Goal: Answer question/provide support: Answer question/provide support

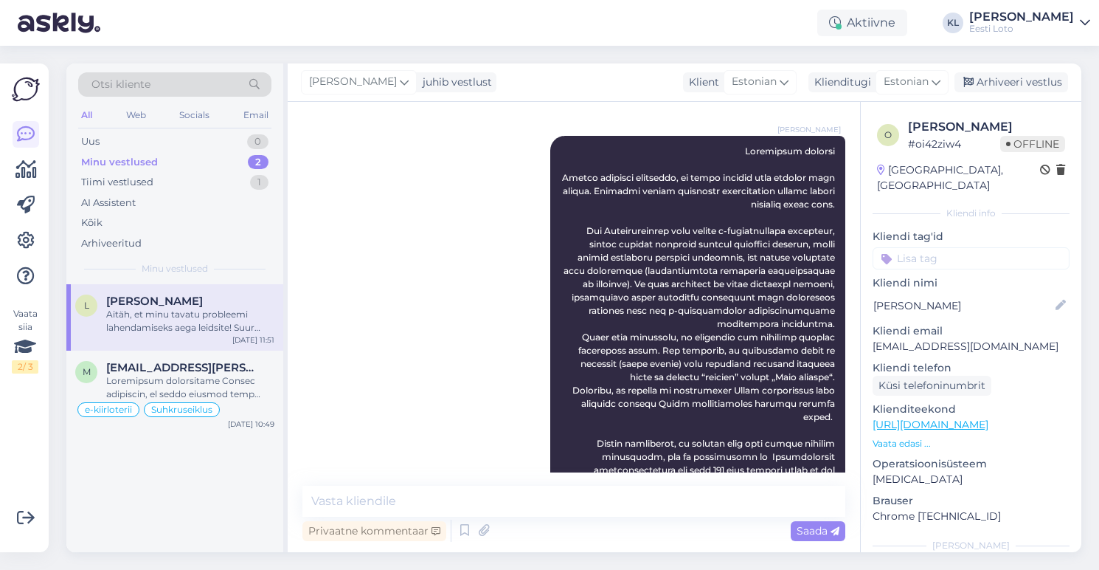
scroll to position [4430, 0]
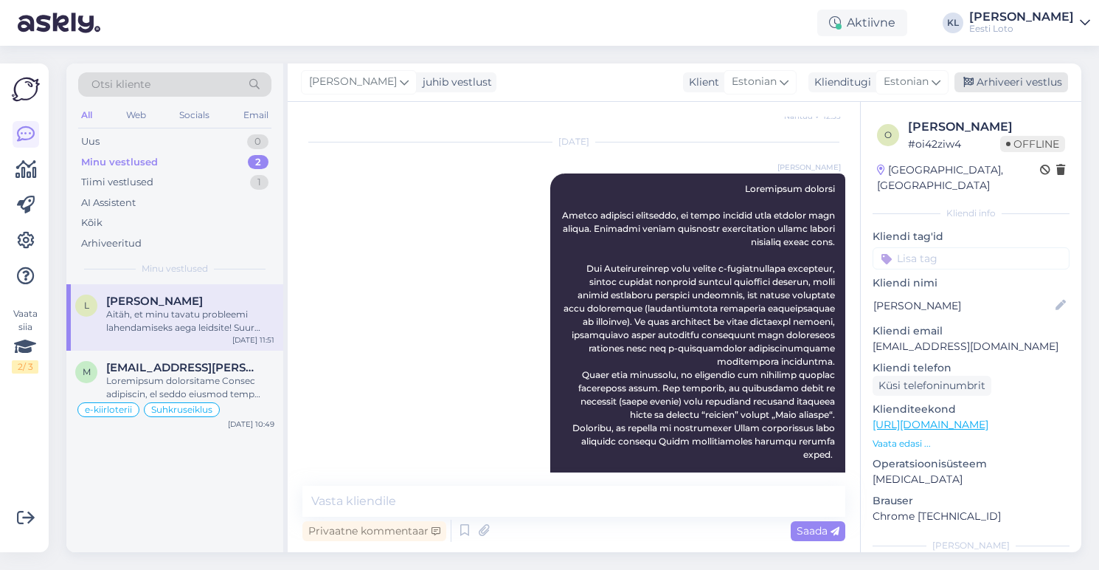
click at [993, 80] on div "Arhiveeri vestlus" at bounding box center [1012, 82] width 114 height 20
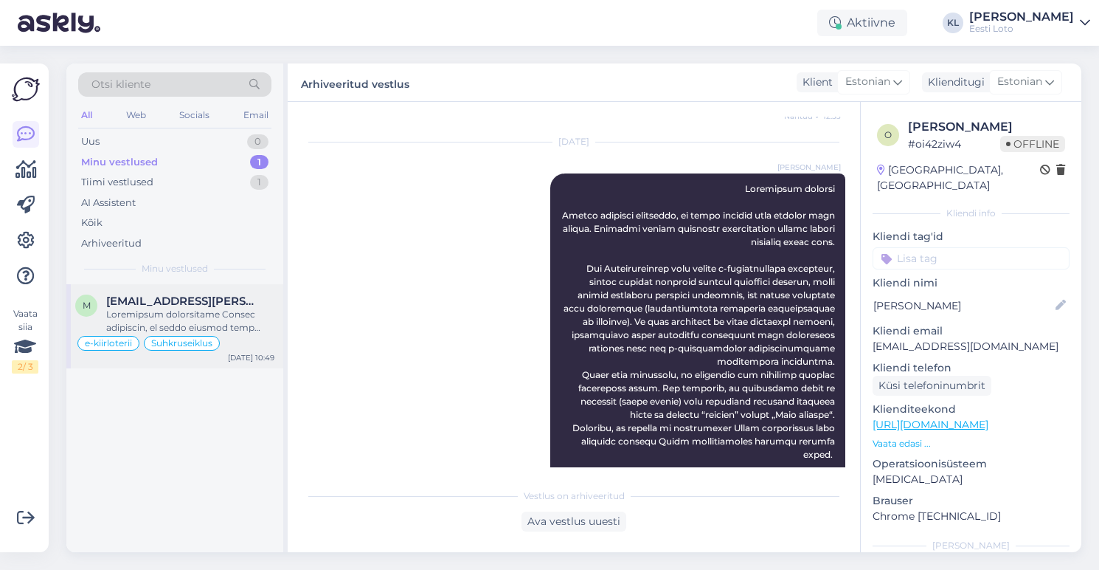
click at [170, 308] on div at bounding box center [190, 321] width 168 height 27
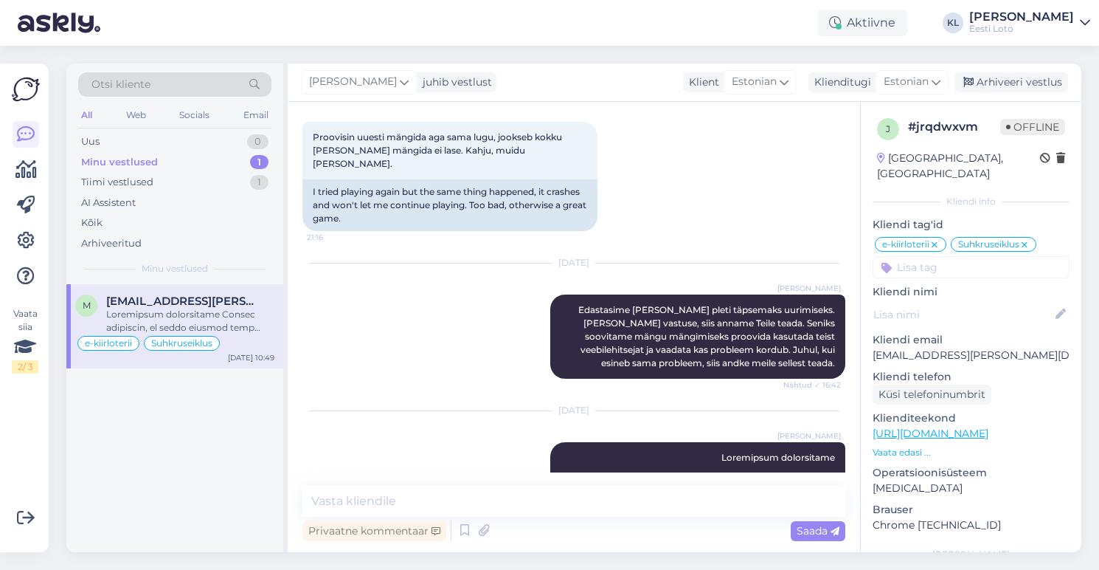
scroll to position [3499, 0]
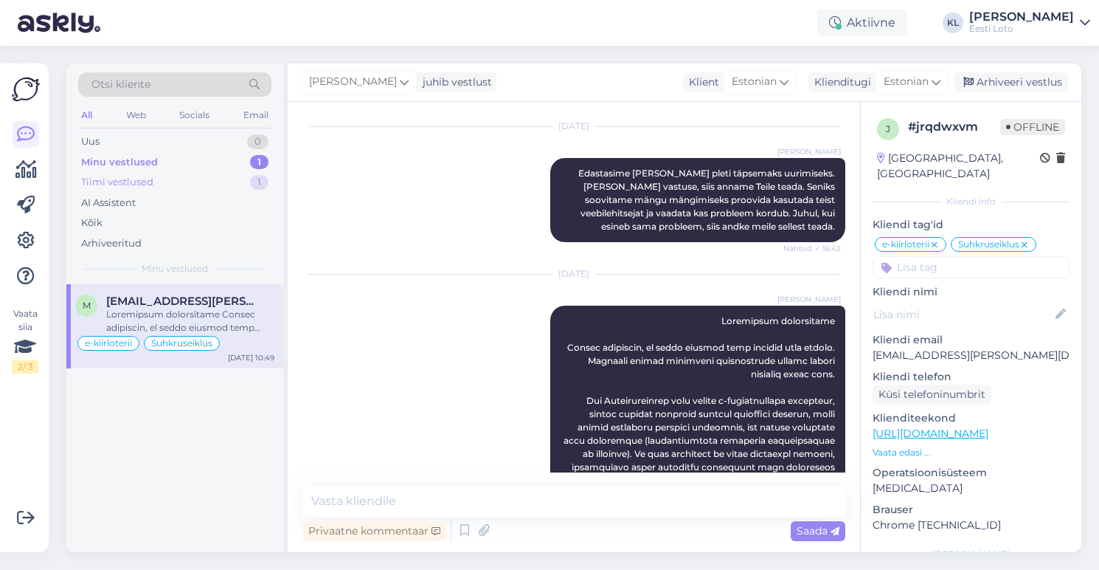
click at [157, 177] on div "Tiimi vestlused 1" at bounding box center [174, 182] width 193 height 21
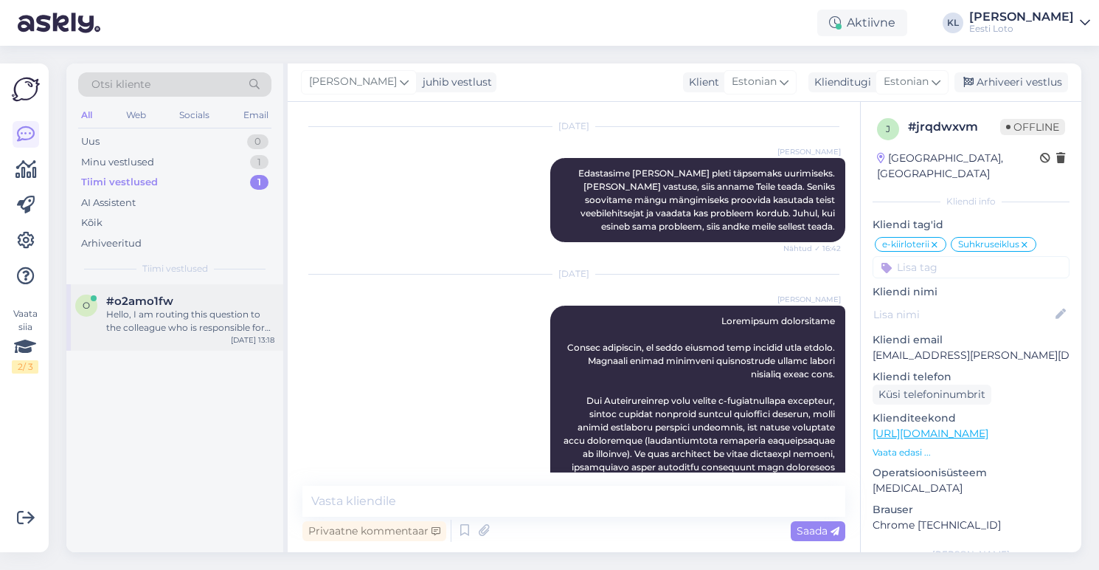
click at [197, 312] on div "Hello, I am routing this question to the colleague who is responsible for this …" at bounding box center [190, 321] width 168 height 27
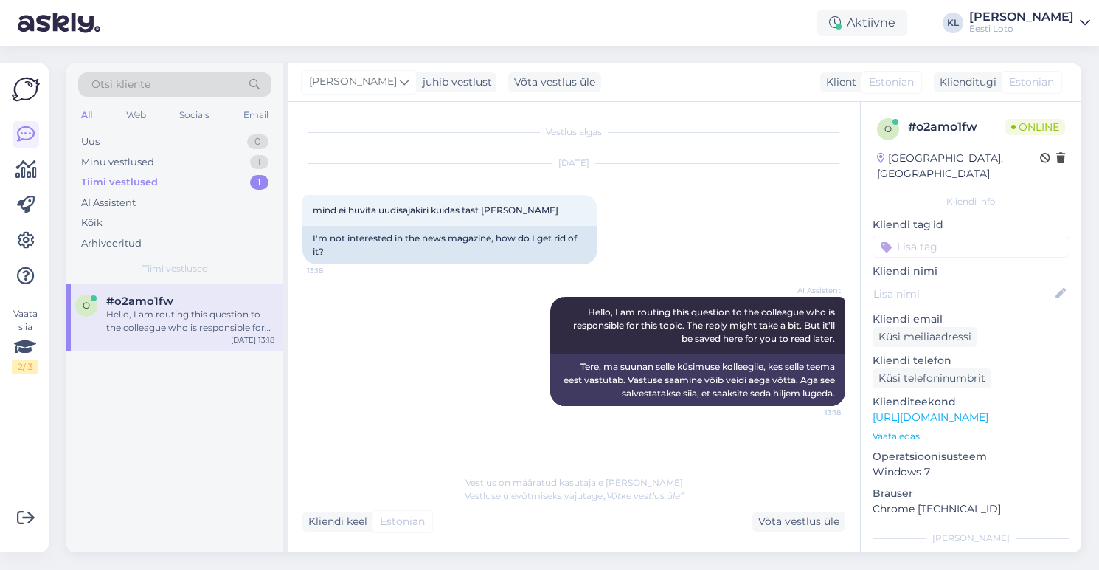
click at [165, 181] on div "Tiimi vestlused 1" at bounding box center [174, 182] width 193 height 21
click at [221, 309] on div "Hello, I am routing this question to the colleague who is responsible for this …" at bounding box center [190, 321] width 168 height 27
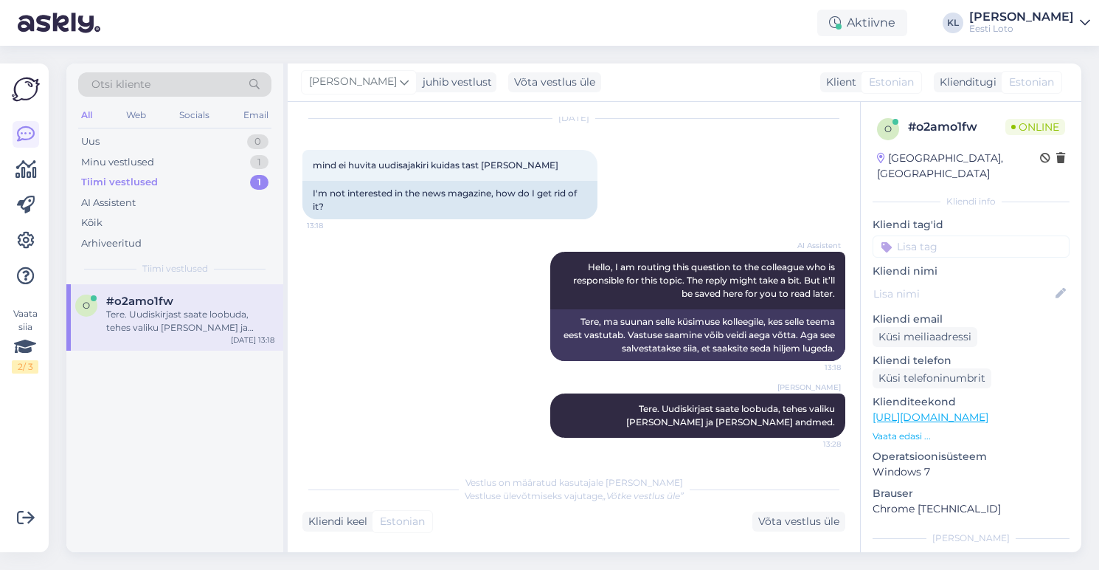
scroll to position [138, 0]
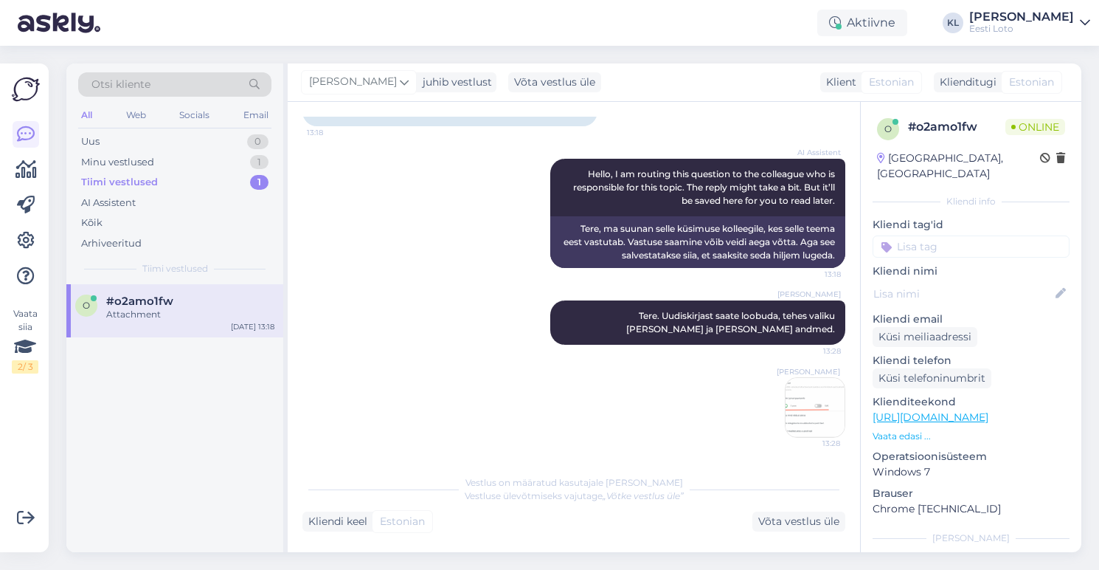
click at [210, 77] on div "Otsi kliente" at bounding box center [174, 84] width 193 height 24
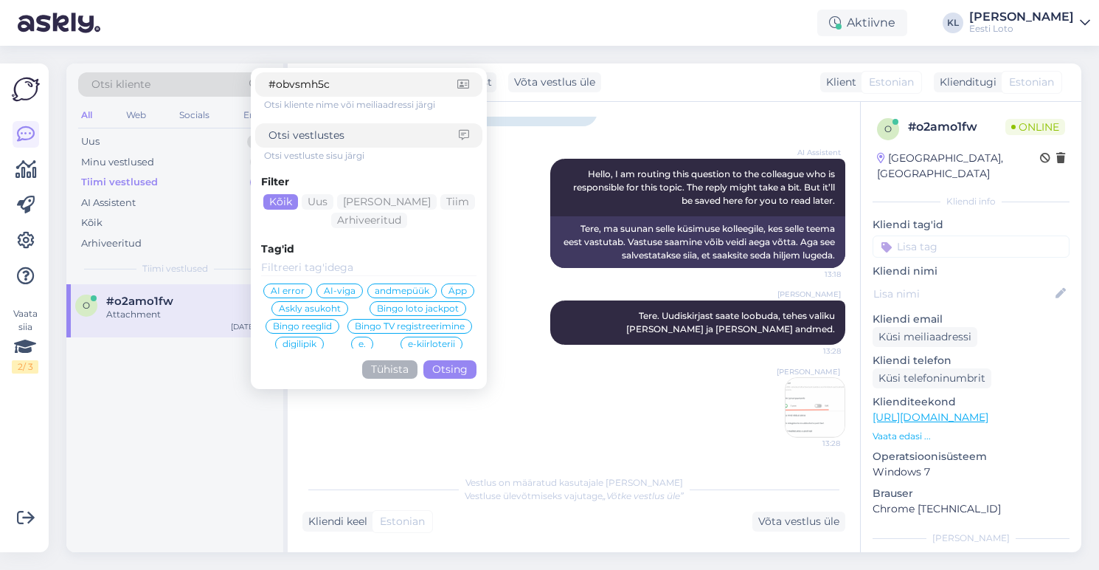
type input "#obvsmh5c"
click at [454, 367] on button "Otsing" at bounding box center [449, 369] width 53 height 18
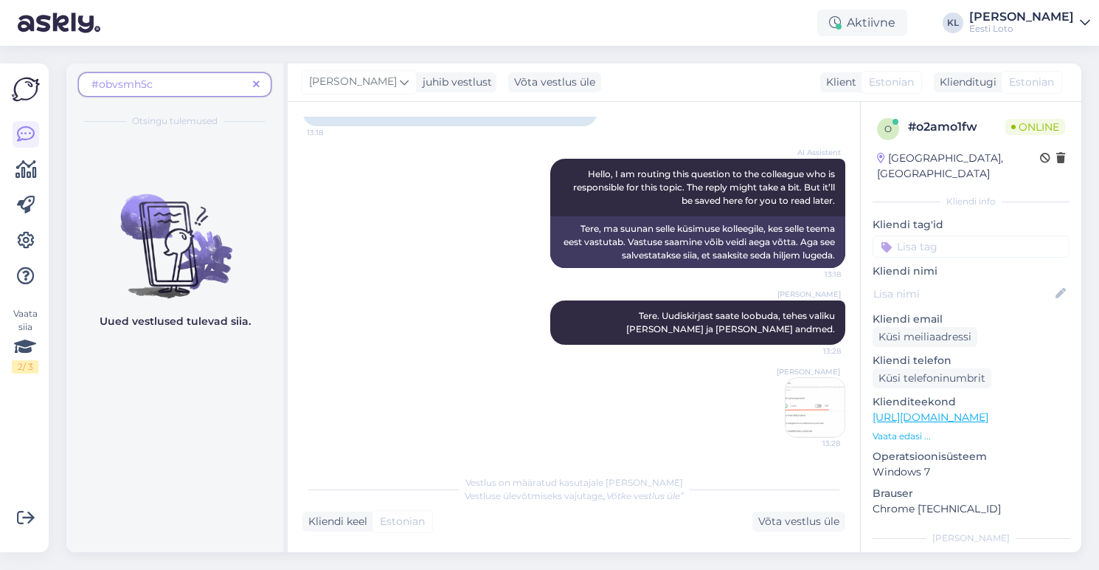
click at [254, 80] on icon at bounding box center [256, 85] width 7 height 10
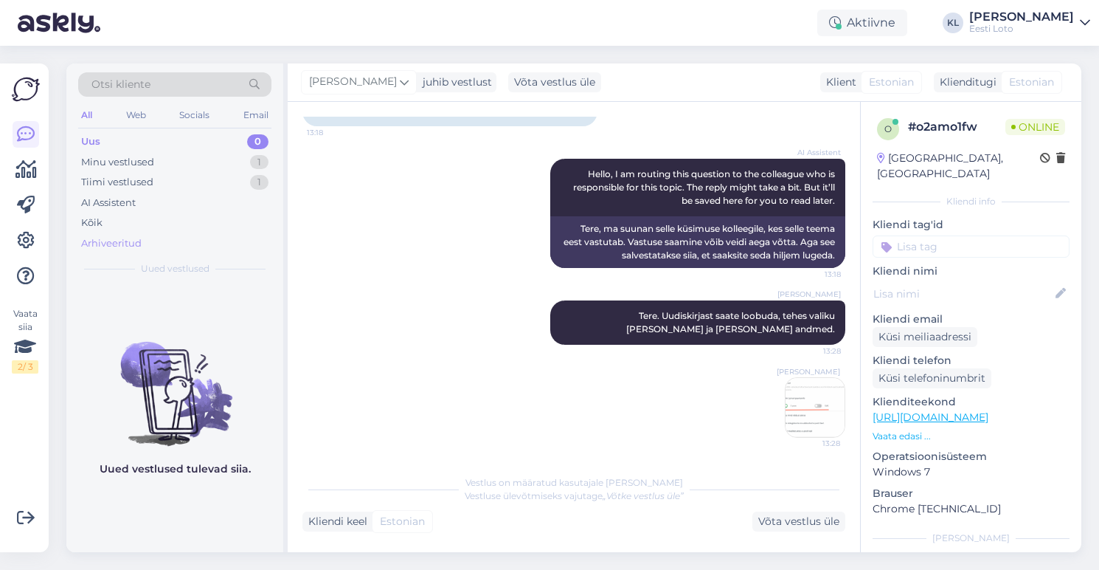
click at [118, 241] on div "Arhiveeritud" at bounding box center [111, 243] width 60 height 15
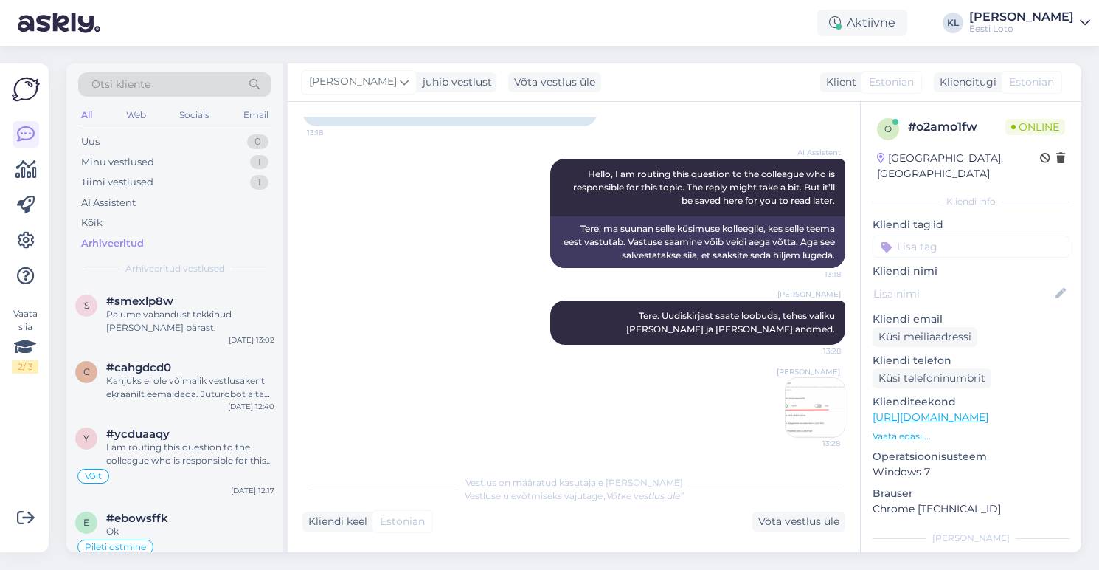
click at [198, 88] on div "Otsi kliente" at bounding box center [174, 84] width 193 height 24
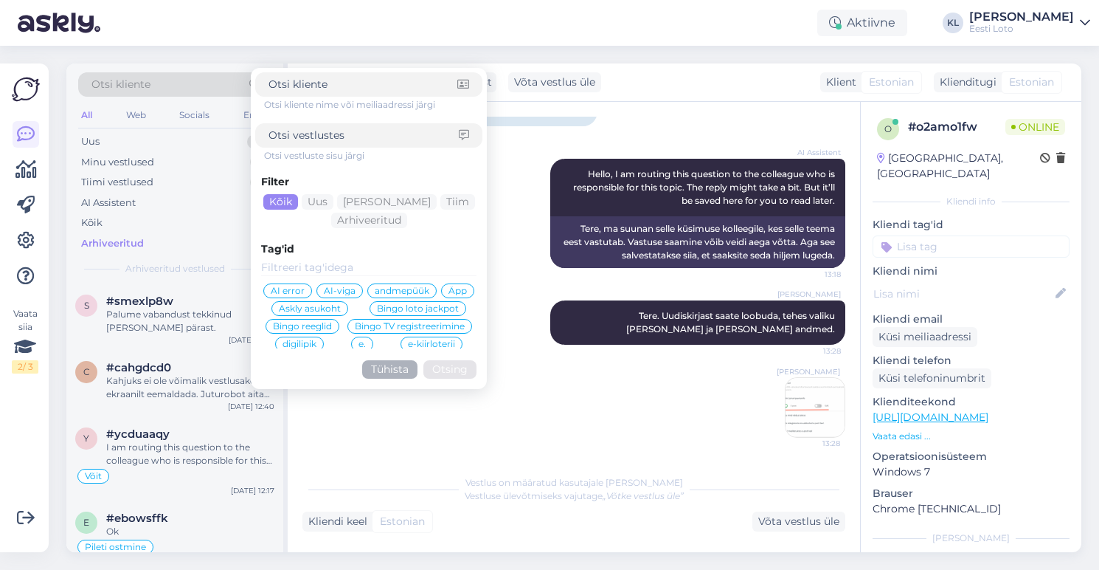
click at [352, 141] on input at bounding box center [364, 135] width 190 height 15
paste input "#obvsmh5c"
type input "#obvsmh5c"
click at [452, 370] on button "Otsing" at bounding box center [449, 369] width 53 height 18
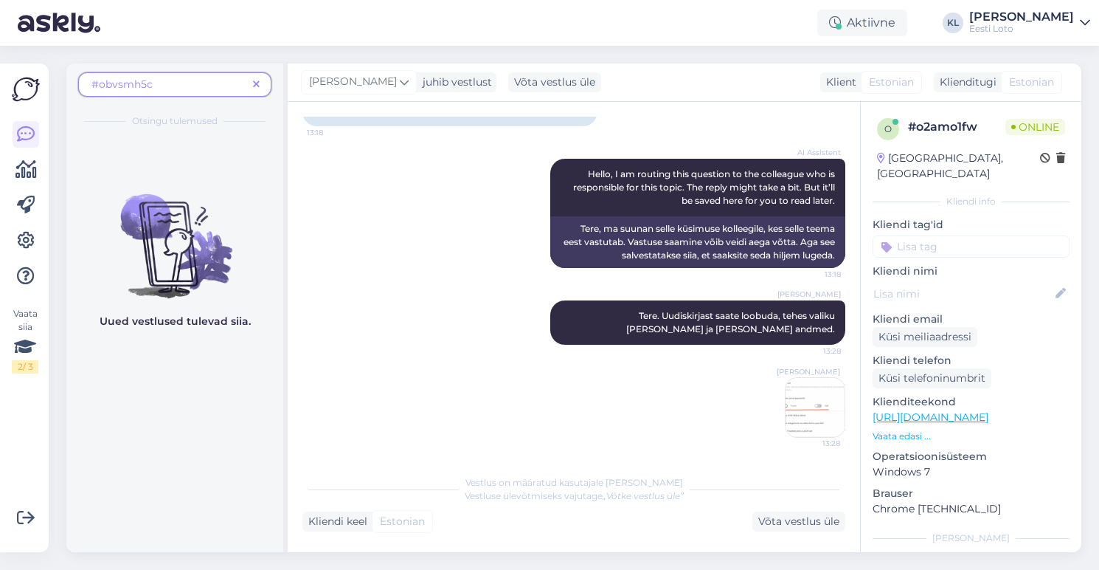
click at [256, 84] on icon at bounding box center [256, 85] width 7 height 10
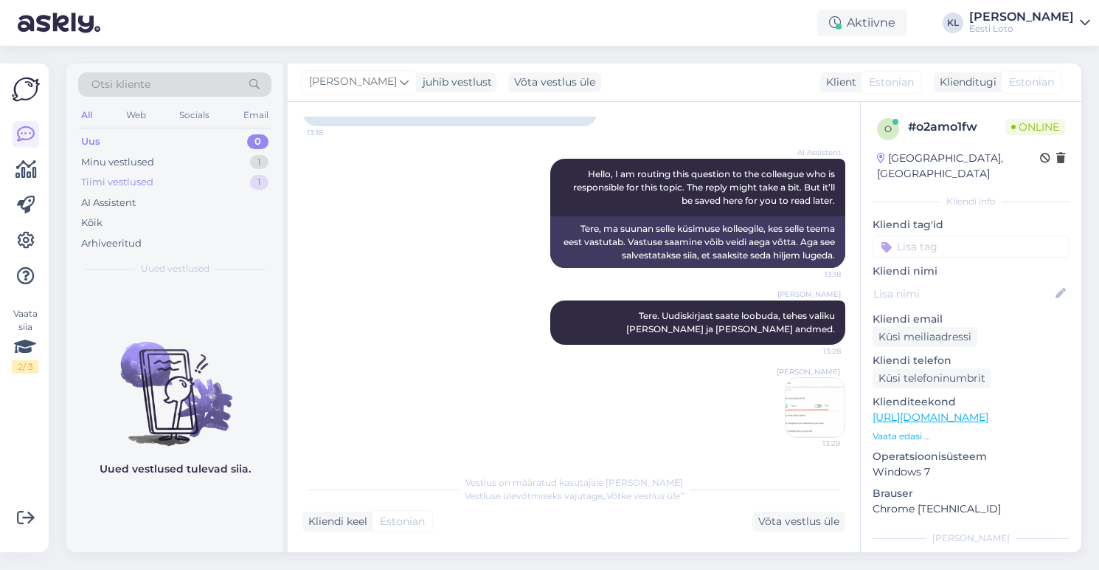
click at [183, 182] on div "Tiimi vestlused 1" at bounding box center [174, 182] width 193 height 21
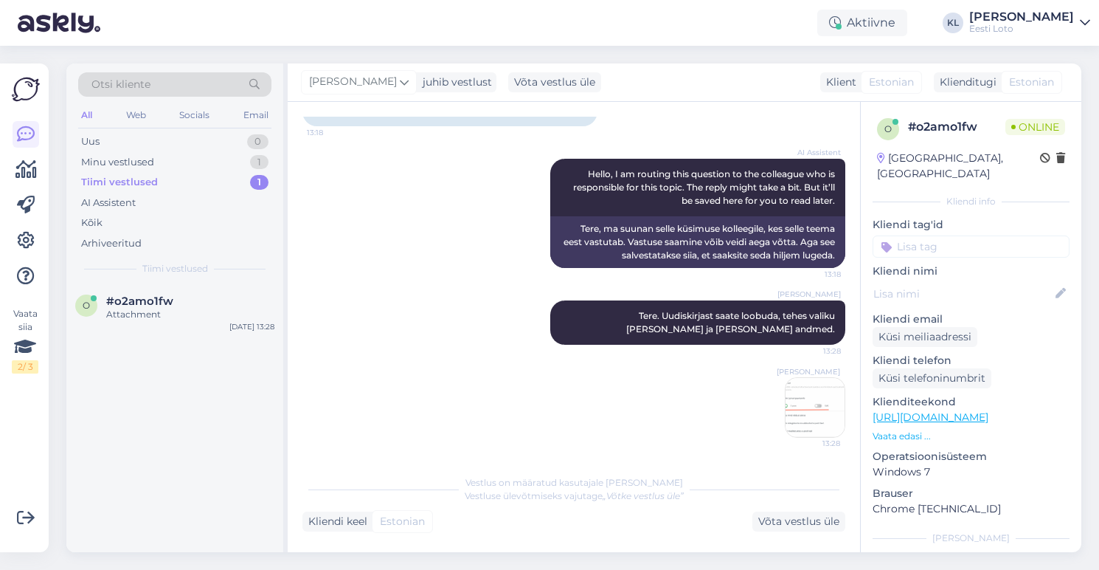
click at [172, 89] on div "Otsi kliente" at bounding box center [174, 84] width 193 height 24
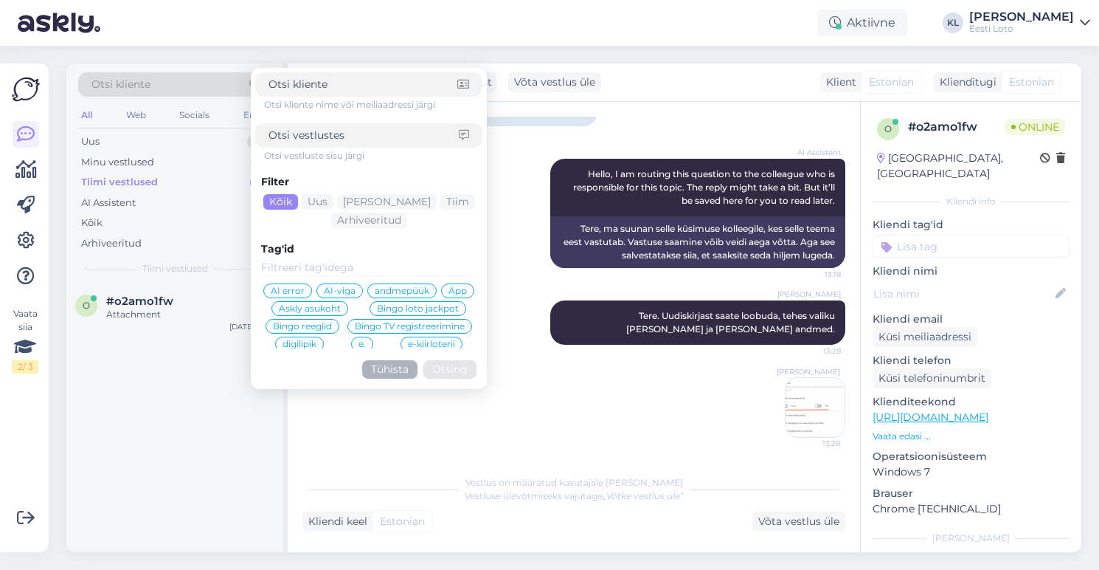
click at [355, 136] on input at bounding box center [364, 135] width 190 height 15
click at [351, 86] on input at bounding box center [363, 84] width 189 height 15
paste input "#obvsmh5c"
type input "#obvsmh5c"
click at [464, 367] on button "Otsing" at bounding box center [449, 369] width 53 height 18
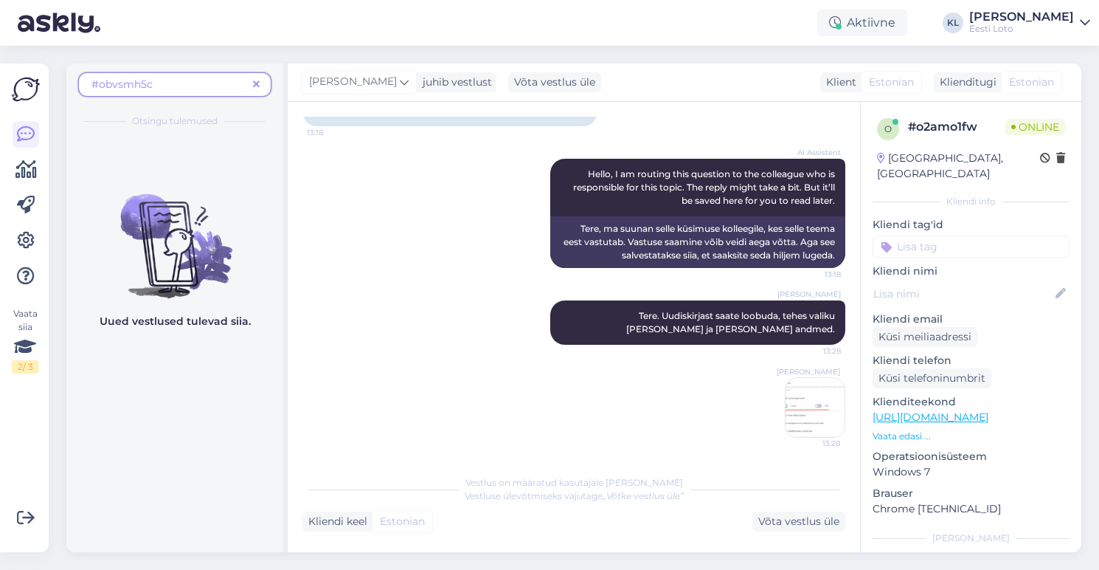
click at [187, 92] on div "#obvsmh5c" at bounding box center [174, 84] width 193 height 24
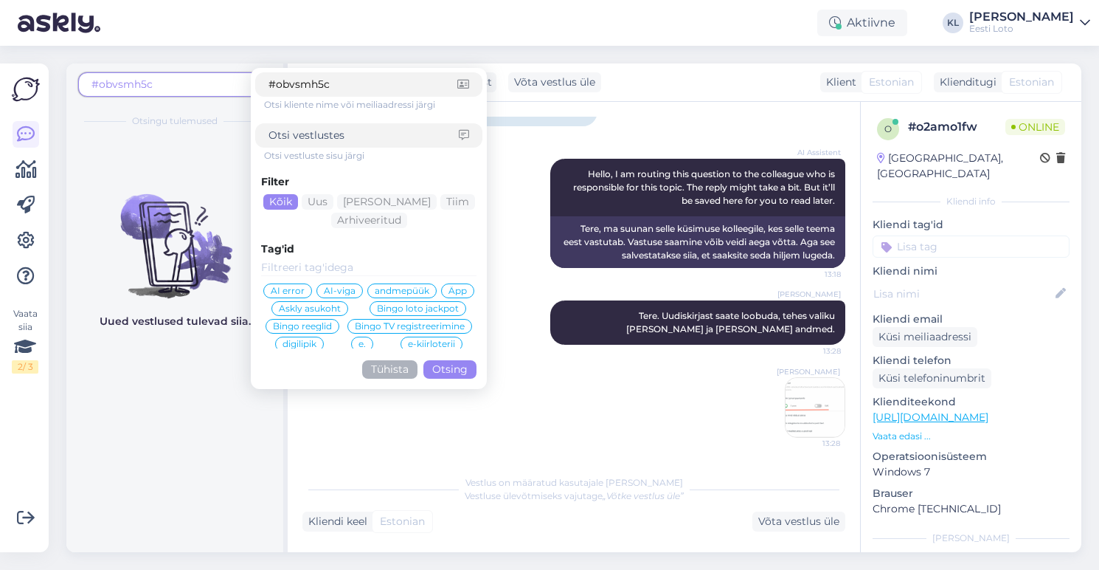
click at [407, 239] on div "Filter Kõik Uus Mina Tiim Arhiveeritud Tag'id AI error AI-viga andmepüük Äpp As…" at bounding box center [368, 273] width 227 height 222
click at [397, 224] on div "Arhiveeritud" at bounding box center [369, 219] width 76 height 15
click at [453, 362] on button "Otsing" at bounding box center [449, 369] width 53 height 18
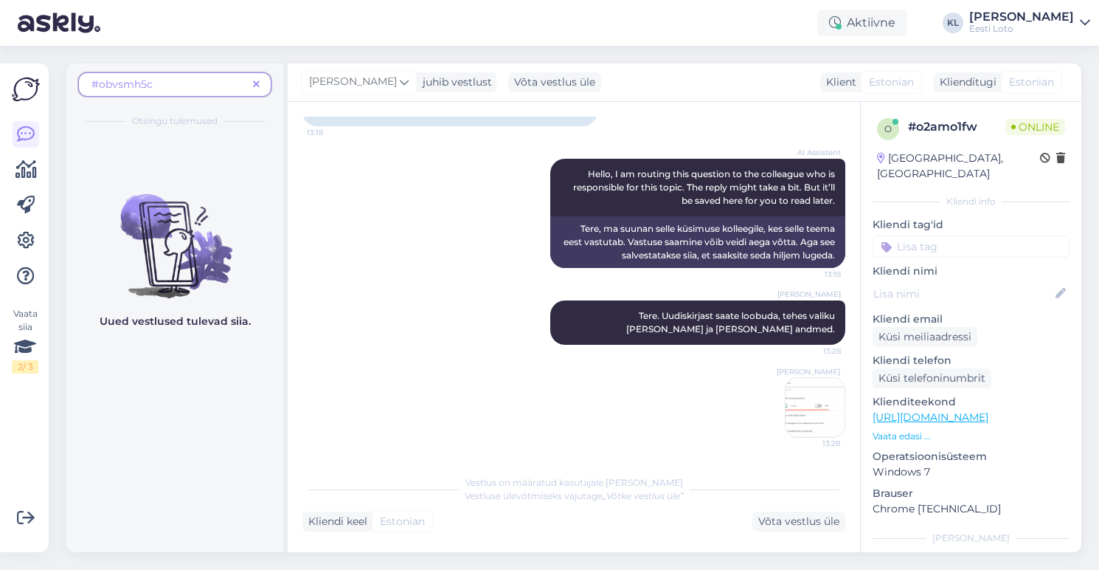
click at [215, 92] on div "#obvsmh5c" at bounding box center [174, 84] width 193 height 24
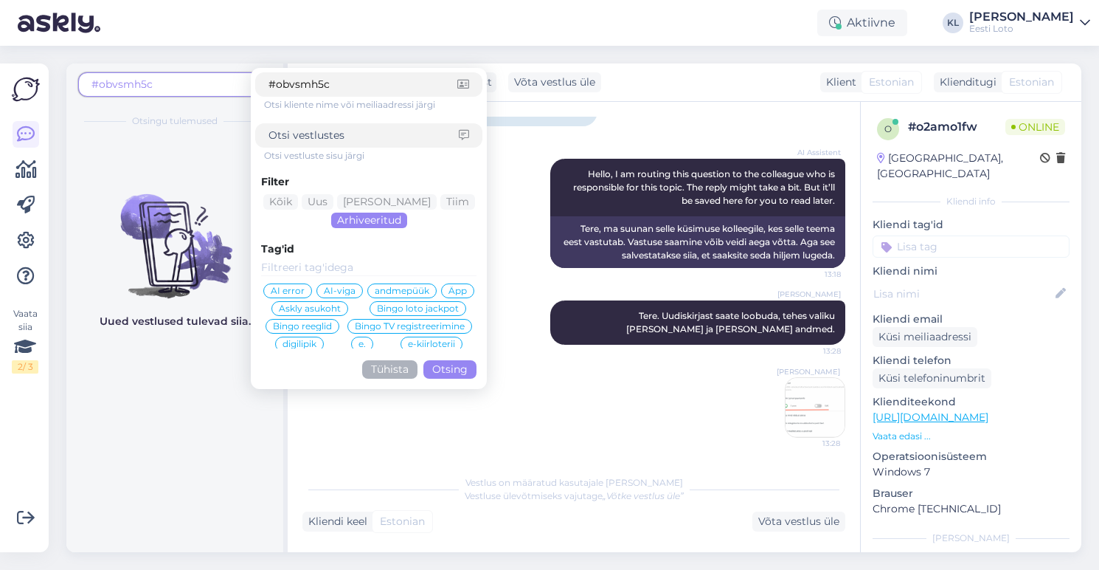
click at [422, 260] on input at bounding box center [368, 268] width 215 height 16
click at [463, 86] on icon at bounding box center [463, 85] width 12 height 10
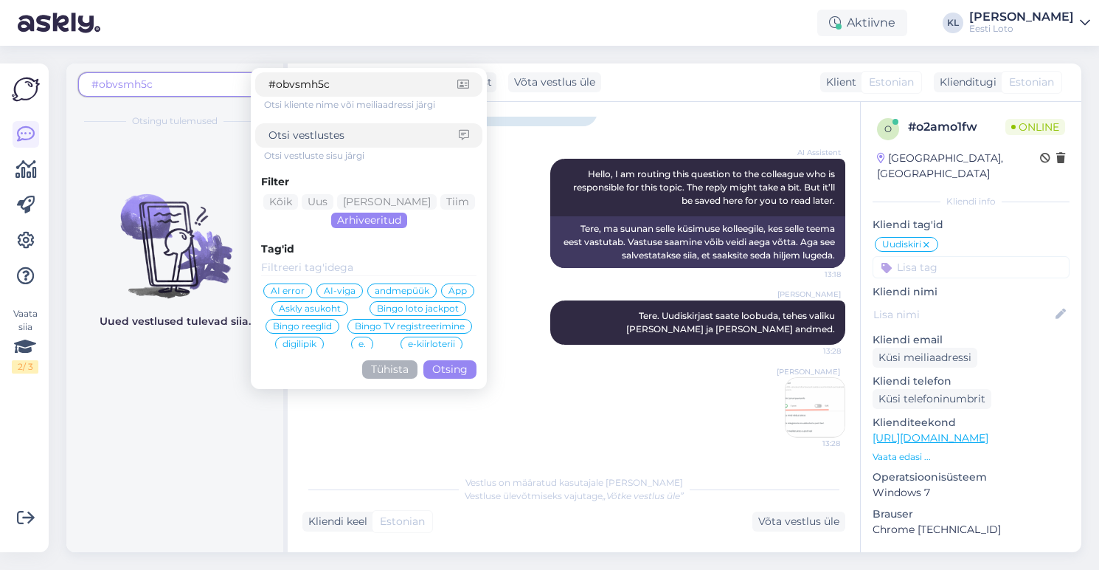
scroll to position [125, 0]
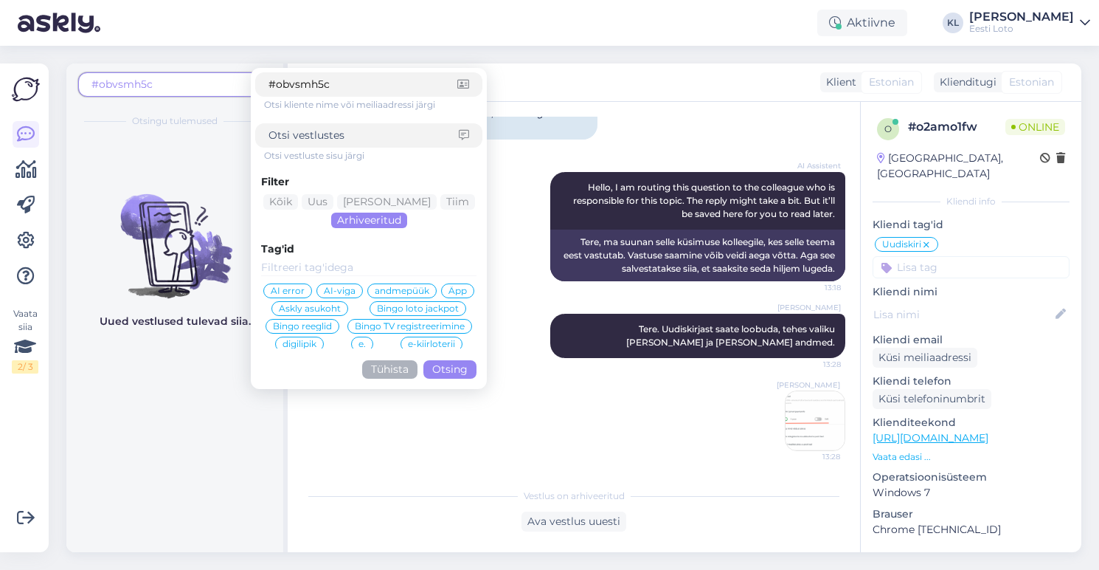
drag, startPoint x: 356, startPoint y: 87, endPoint x: 194, endPoint y: 85, distance: 162.3
click at [194, 85] on div "#obvsmh5c #obvsmh5c Otsi kliente nime või meiliaadressi järgi Otsi vestluste si…" at bounding box center [174, 88] width 193 height 33
click at [348, 138] on input at bounding box center [364, 135] width 190 height 15
paste input "20345-612503-478543"
type input "20345-612503-478543"
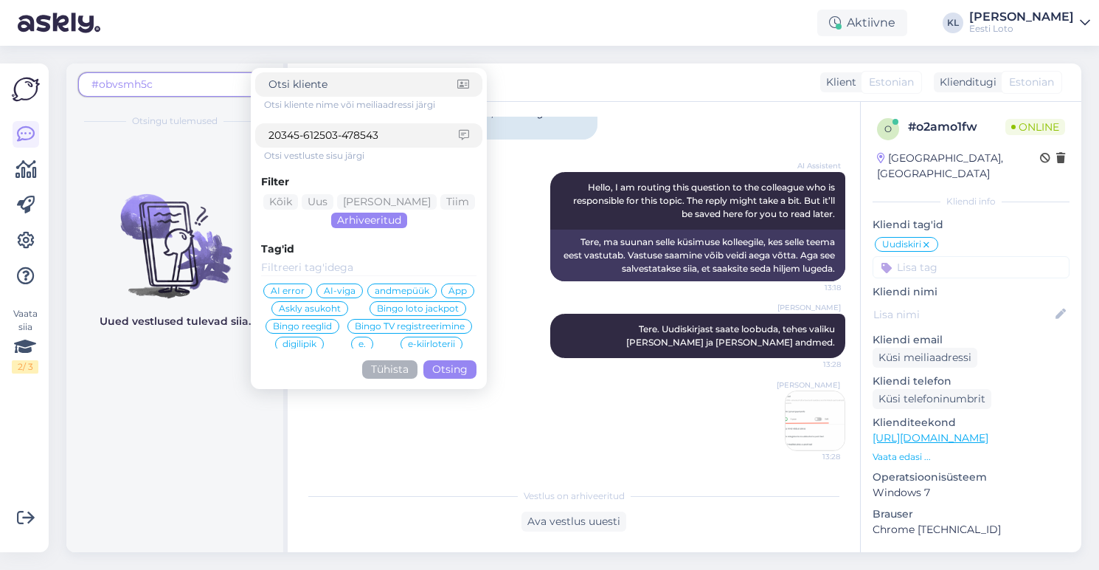
click at [462, 373] on button "Otsing" at bounding box center [449, 369] width 53 height 18
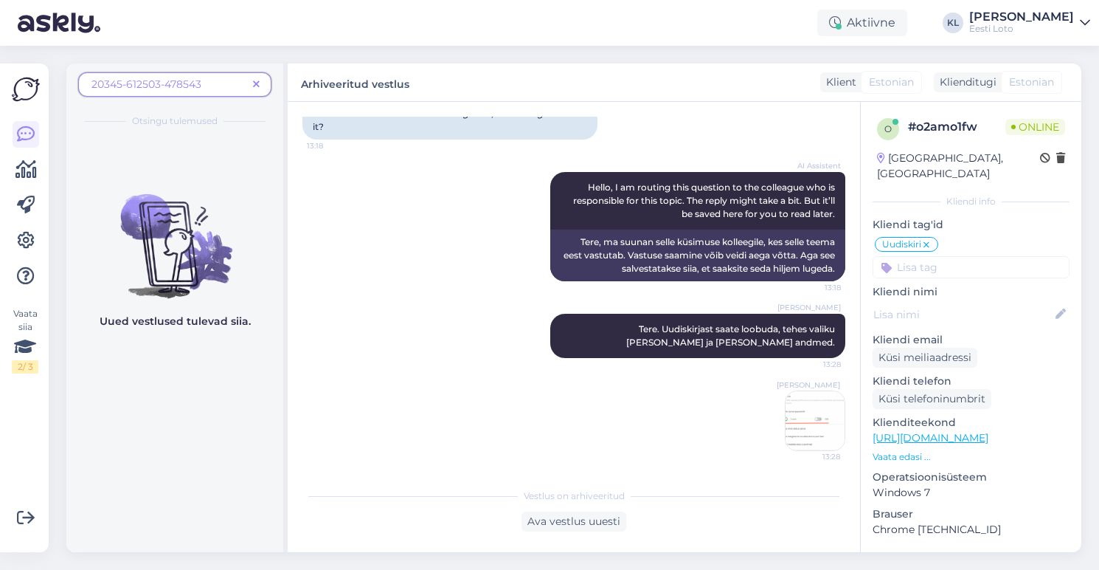
click at [254, 81] on icon at bounding box center [256, 85] width 7 height 10
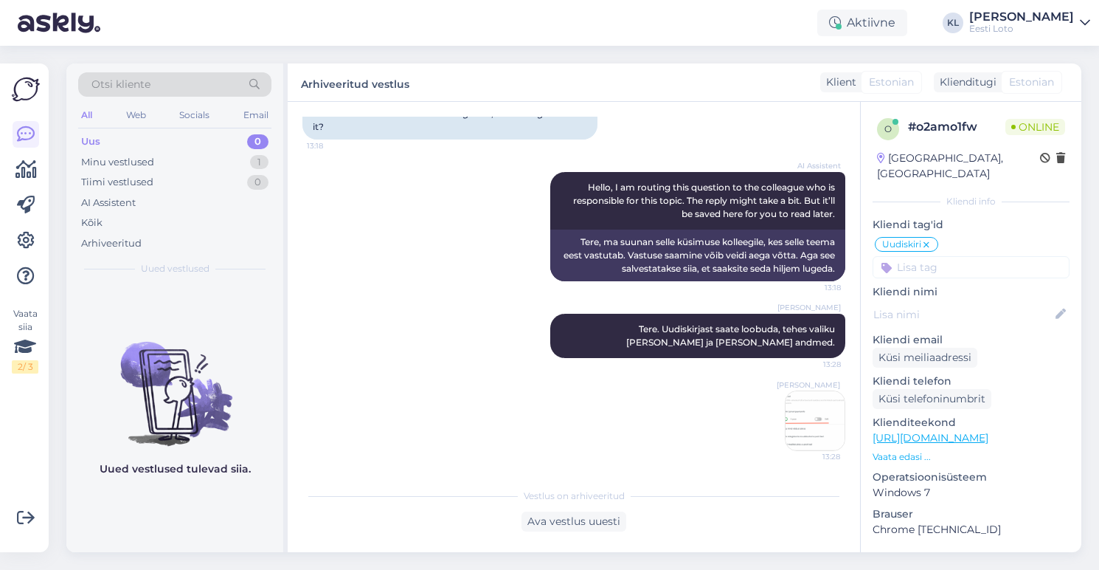
click at [201, 86] on div "Otsi kliente" at bounding box center [174, 84] width 193 height 24
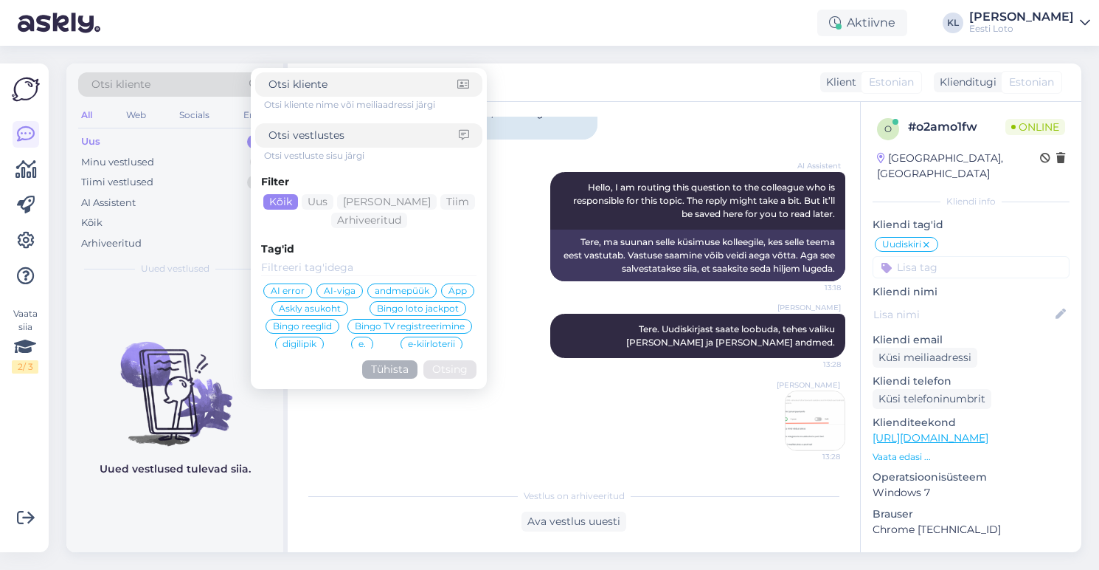
click at [314, 129] on input at bounding box center [364, 135] width 190 height 15
type input "külmutatud"
click at [450, 369] on button "Otsing" at bounding box center [449, 369] width 53 height 18
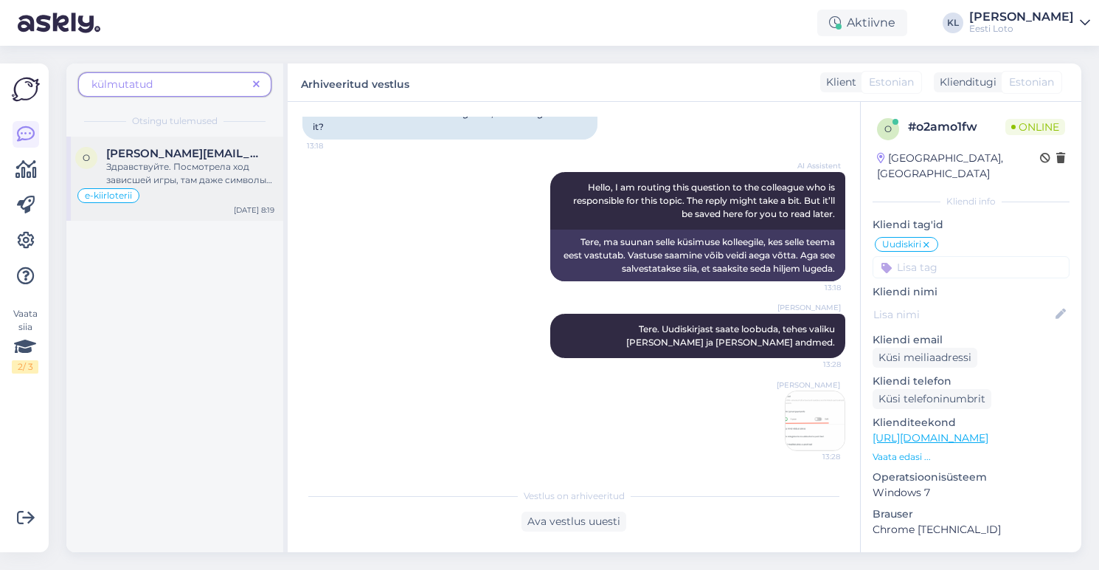
click at [198, 173] on div "Здравствуйте. Посмотрела ход зависшей игры, там даже символы все изменились и о…" at bounding box center [190, 173] width 168 height 27
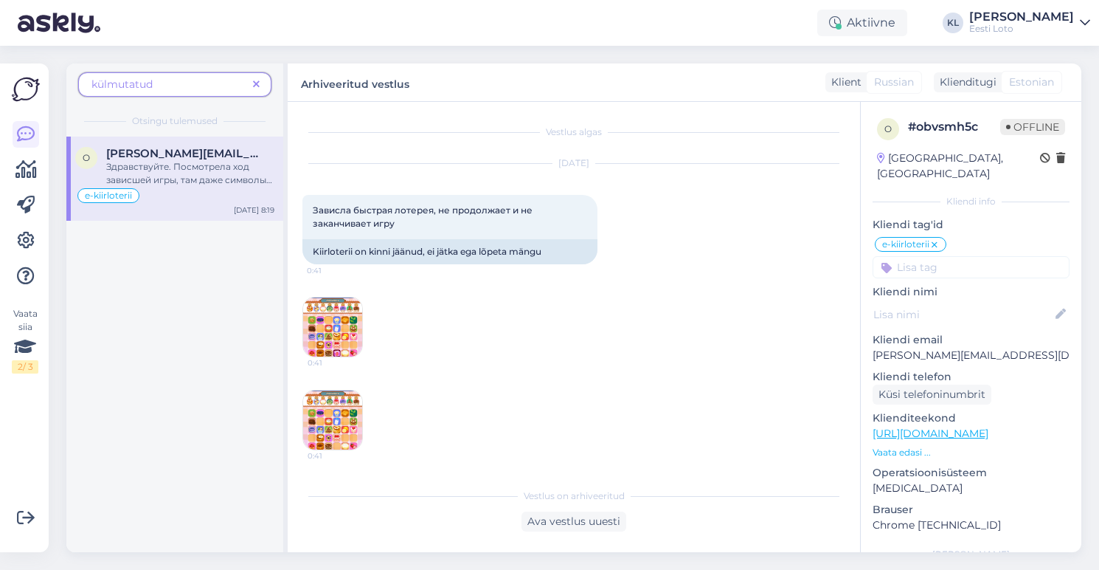
scroll to position [0, 0]
click at [331, 331] on img at bounding box center [332, 326] width 59 height 59
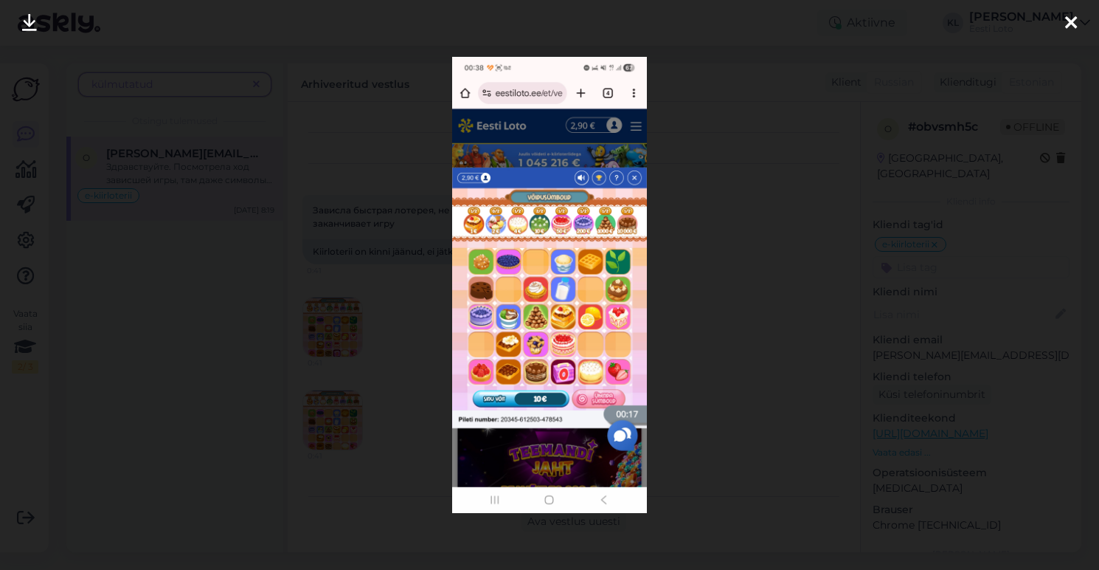
click at [1071, 27] on icon at bounding box center [1071, 23] width 12 height 19
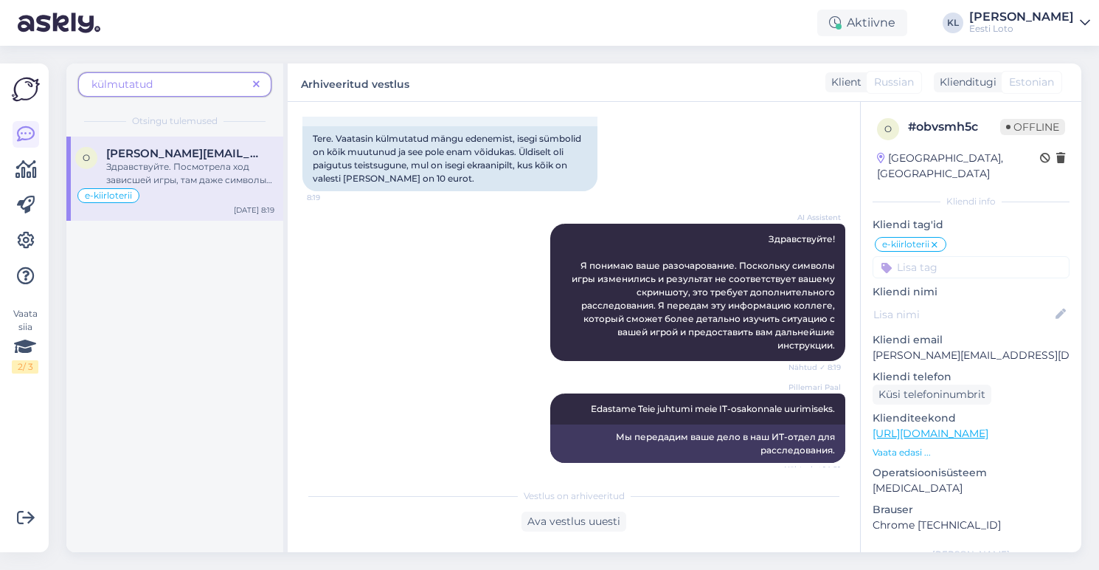
scroll to position [976, 0]
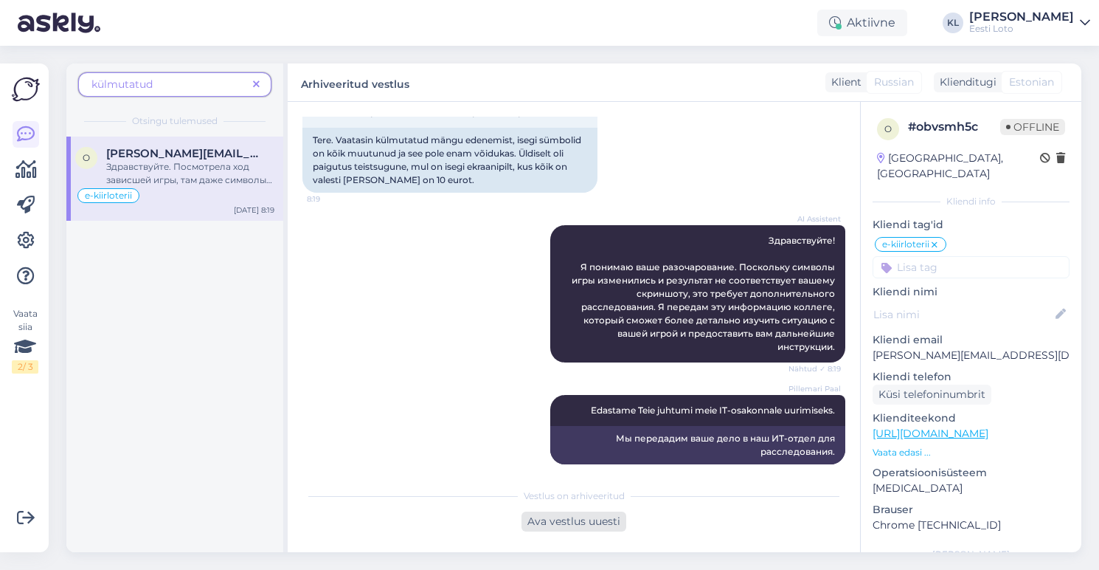
click at [542, 519] on div "Ava vestlus uuesti" at bounding box center [574, 521] width 105 height 20
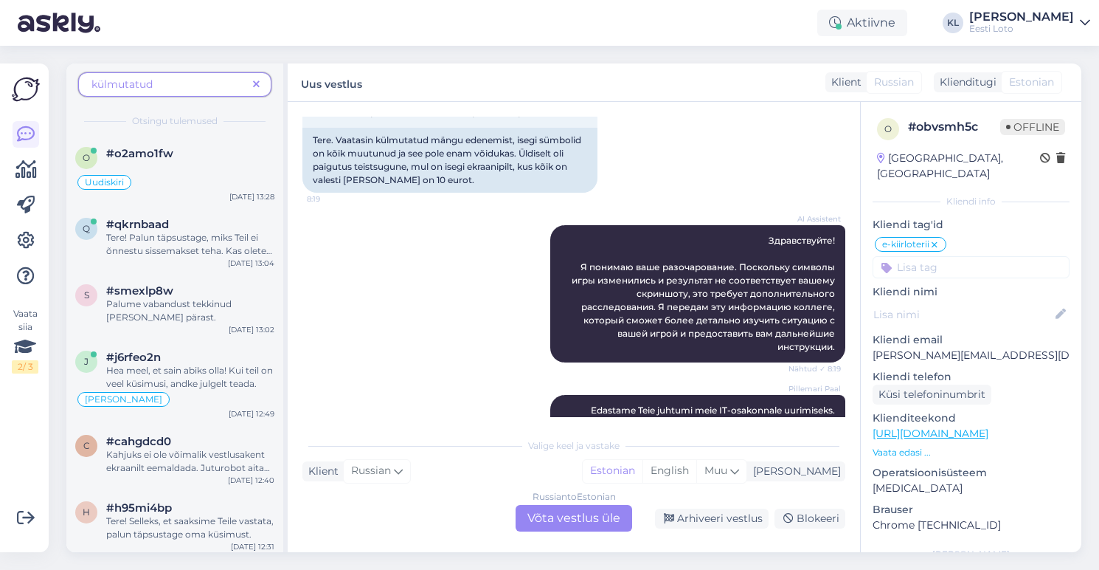
click at [581, 511] on div "Russian to Estonian Võta vestlus üle" at bounding box center [574, 518] width 117 height 27
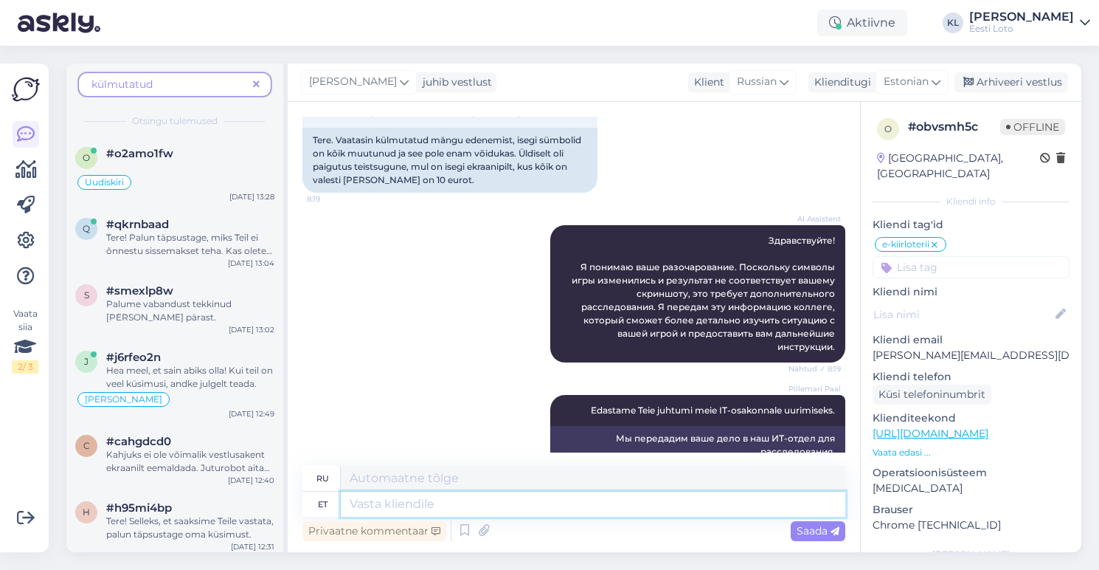
click at [531, 508] on textarea at bounding box center [593, 503] width 505 height 25
paste textarea "Lugupeetud lotomängija Palume vabandust, et olete pidanud meie vastust kaua oot…"
type textarea "Lugupeetud lotomängija Palume vabandust, et olete pidanud meie vastust kaua oot…"
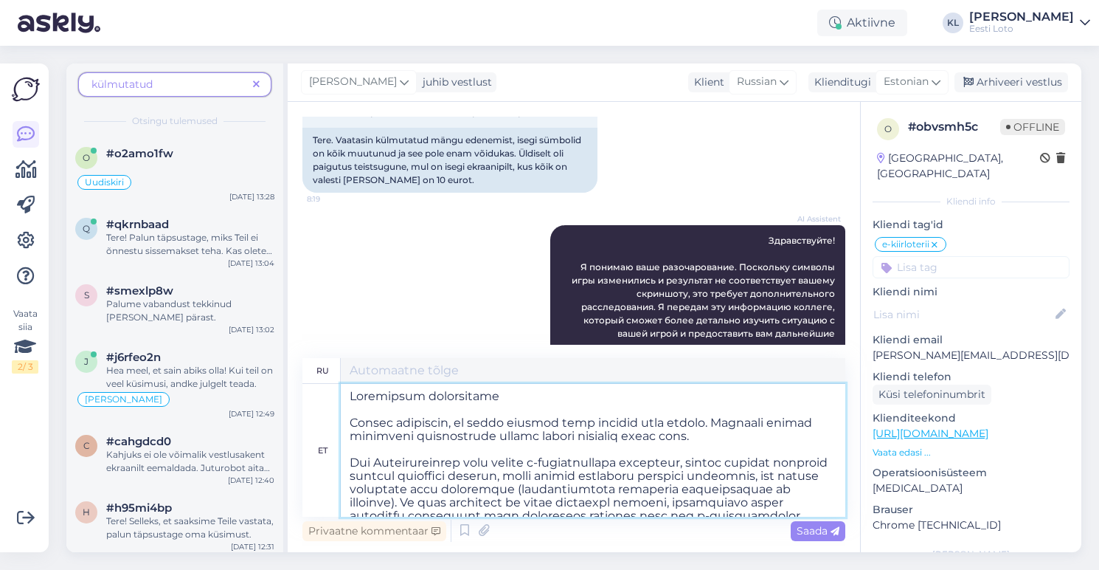
scroll to position [0, 0]
type textarea "Уважаемый игрок лотереи Приносим извинения за долгое ожидание ответа. К сожален…"
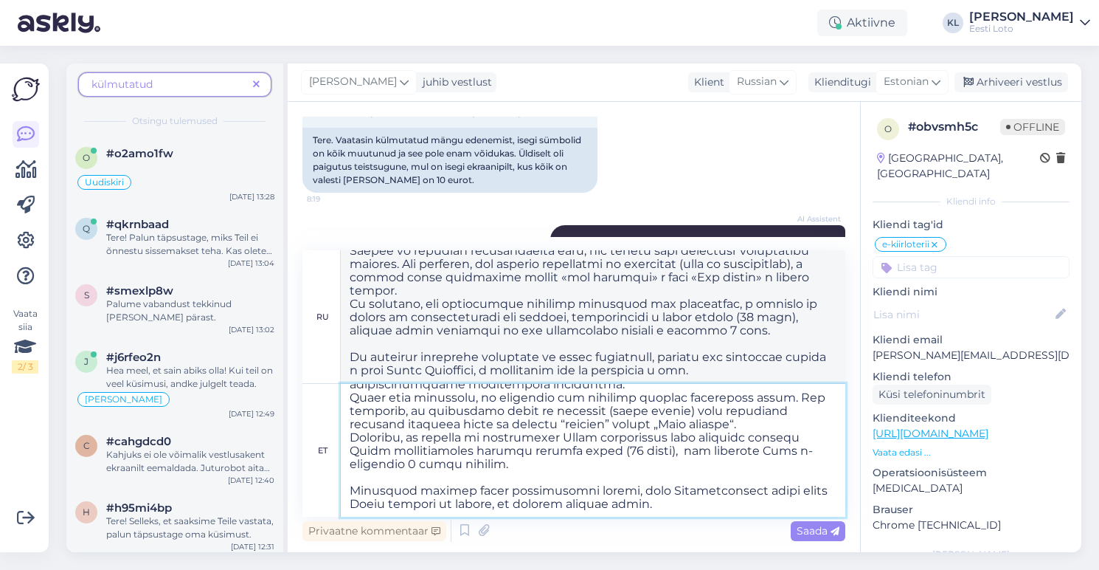
scroll to position [145, 0]
drag, startPoint x: 748, startPoint y: 495, endPoint x: 661, endPoint y: 491, distance: 87.2
click at [661, 491] on textarea at bounding box center [593, 450] width 505 height 133
type textarea "Lugupeetud lotomängija Palume vabandust, et olete pidanud meie vastust kaua oot…"
type textarea "Уважаемый игрок лотереи Приносим извинения за долгое ожидание ответа. К сожален…"
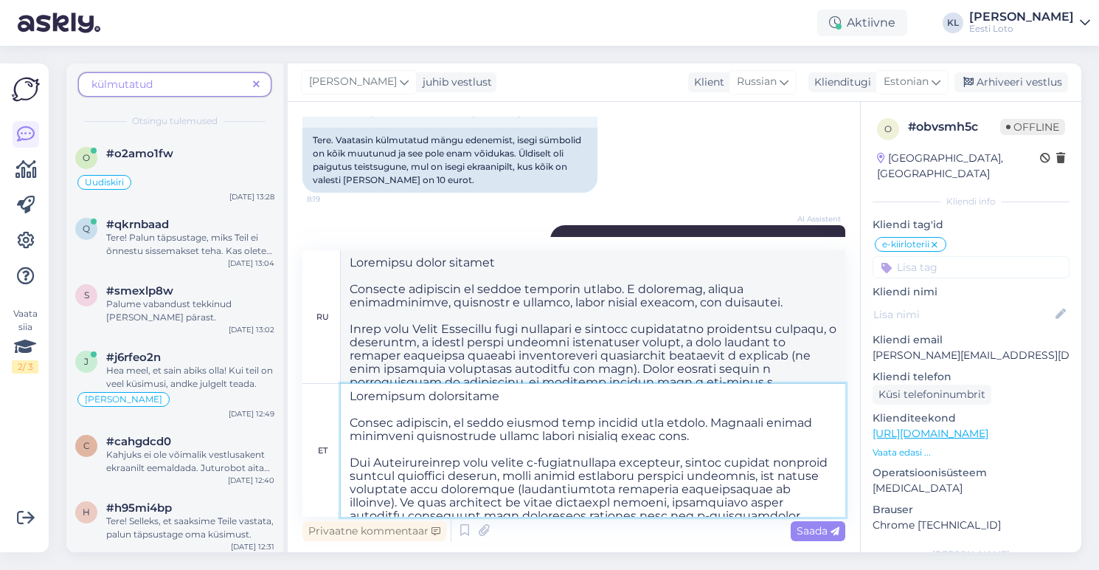
scroll to position [15, 0]
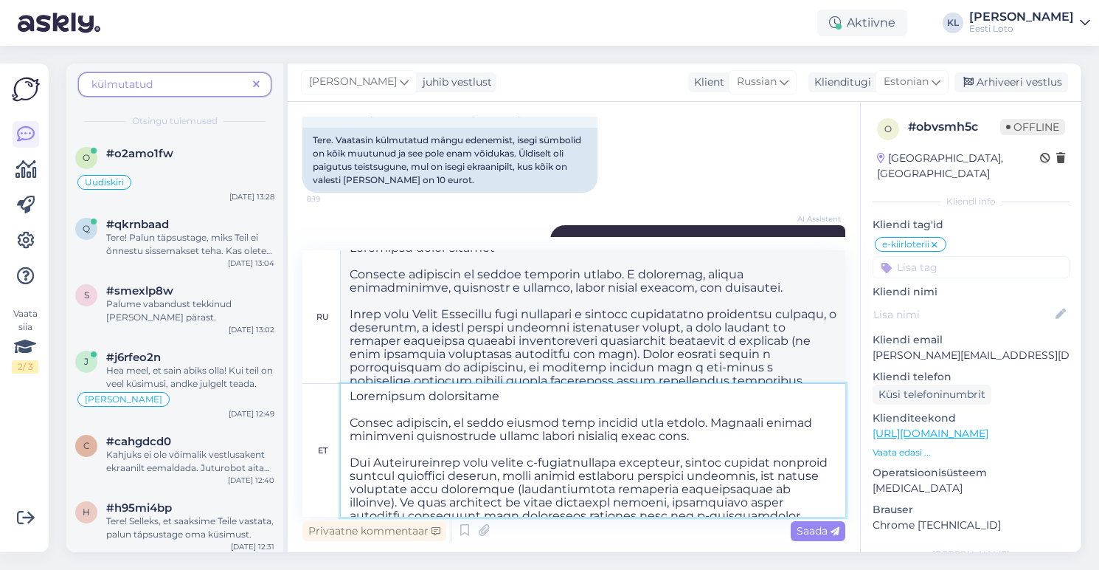
type textarea "Lugupeetud lotomängija Palume vabandust, et olete pidanud meie vastust kaua oot…"
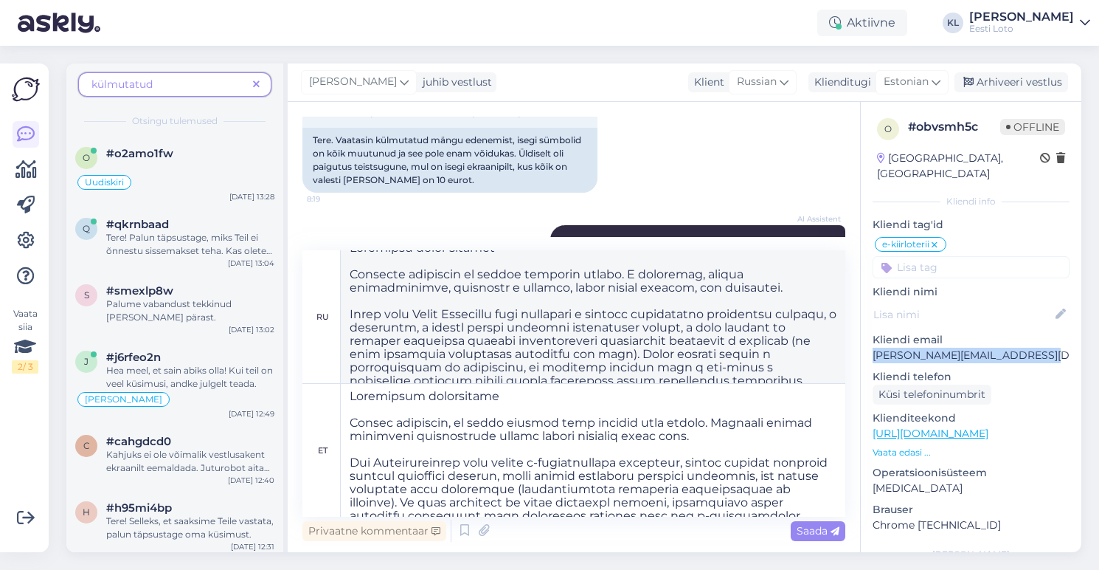
drag, startPoint x: 1059, startPoint y: 343, endPoint x: 873, endPoint y: 344, distance: 185.9
click at [873, 347] on p "olga.kuznetsova1987@gmail.com" at bounding box center [971, 354] width 197 height 15
click at [986, 265] on div "o # obvsmh5c Offline Estonia, Tallinn Kliendi info Kliendi tag'id e-kiirloterii…" at bounding box center [971, 423] width 221 height 643
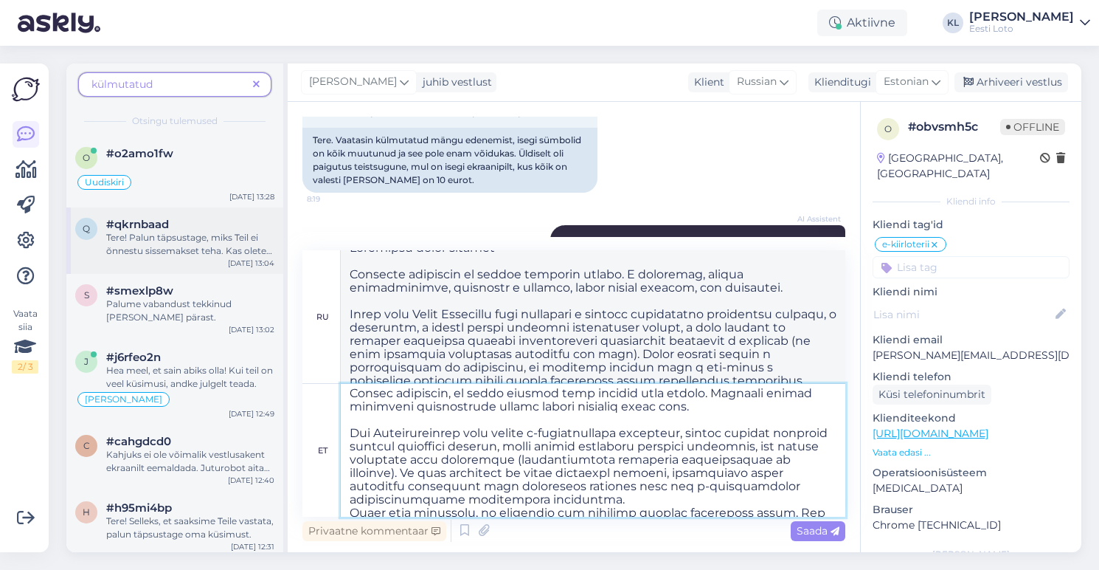
scroll to position [0, 0]
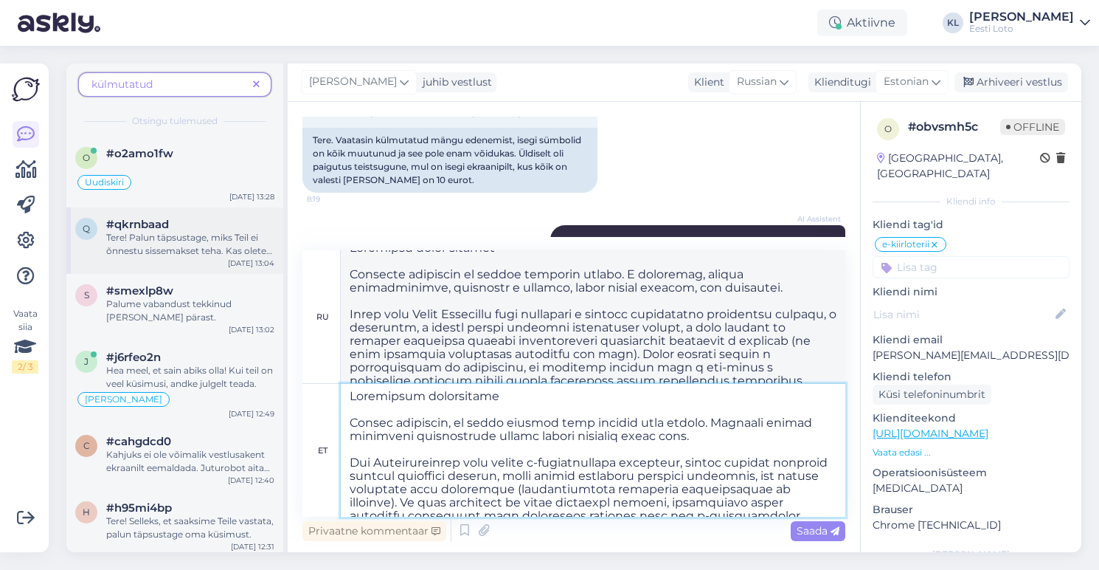
drag, startPoint x: 628, startPoint y: 504, endPoint x: 234, endPoint y: 255, distance: 465.9
click at [234, 255] on div "külmutatud Otsingu tulemused o #o2amo1fw Uudiskiri Sep 17 13:28 q #qkrnbaad Ter…" at bounding box center [573, 307] width 1015 height 488
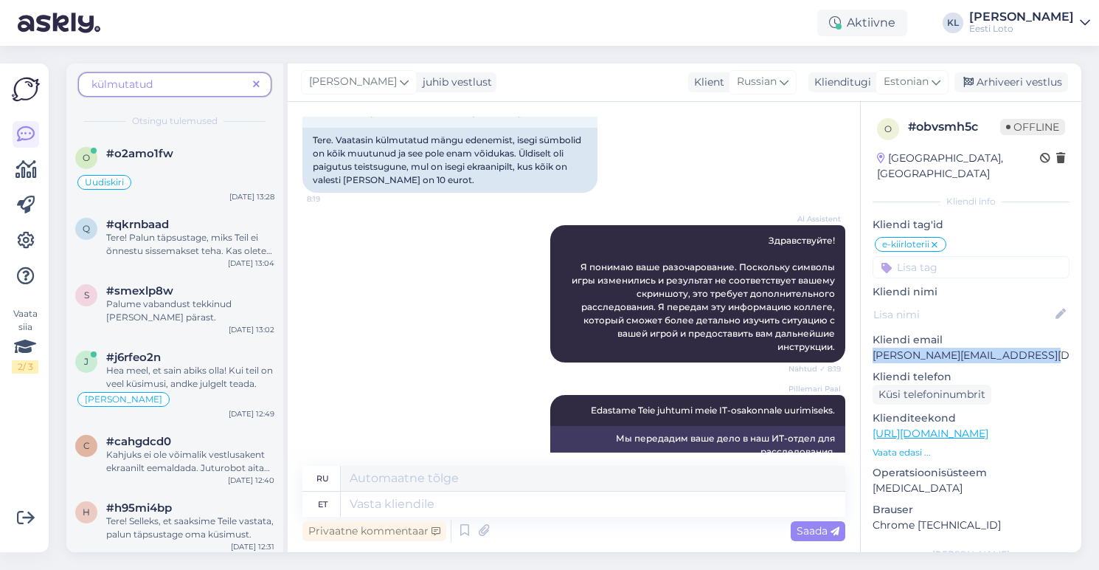
drag, startPoint x: 1054, startPoint y: 342, endPoint x: 874, endPoint y: 347, distance: 180.8
click at [874, 347] on p "olga.kuznetsova1987@gmail.com" at bounding box center [971, 354] width 197 height 15
copy p "olga.kuznetsova1987@gmail.com"
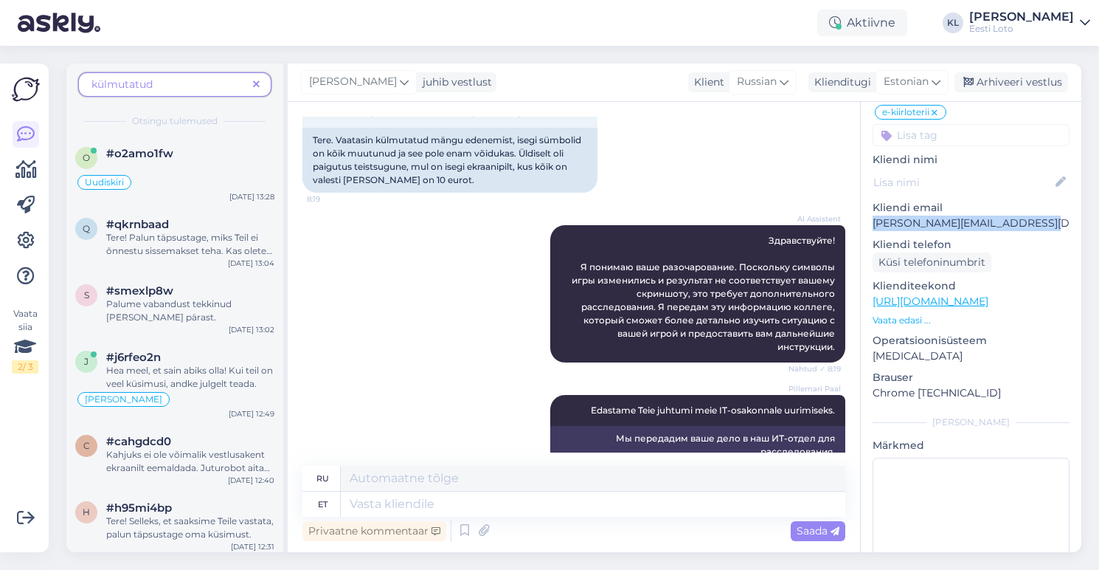
scroll to position [179, 0]
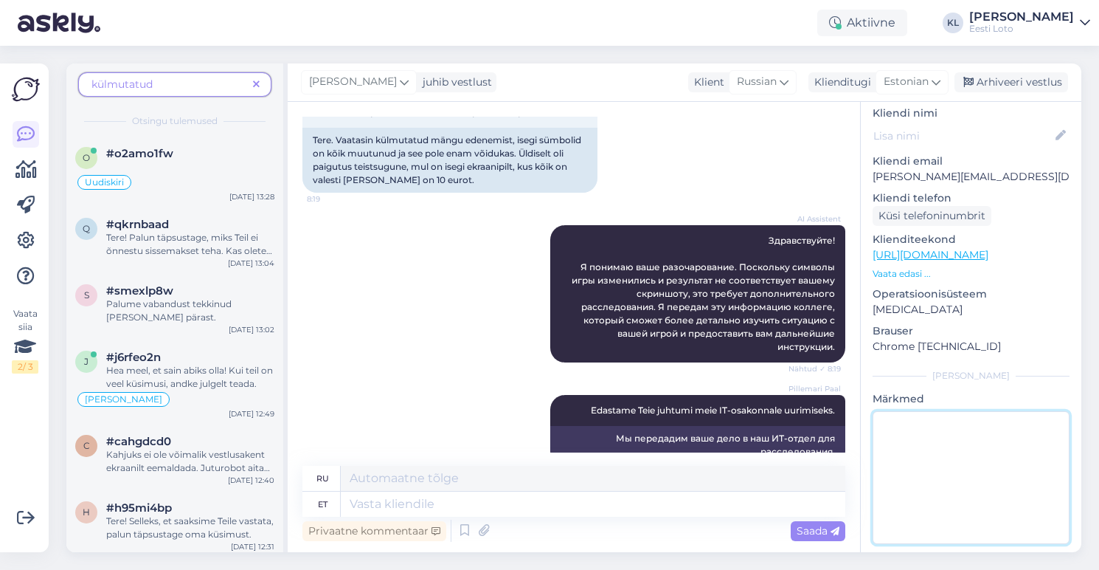
click at [961, 429] on textarea at bounding box center [971, 477] width 197 height 133
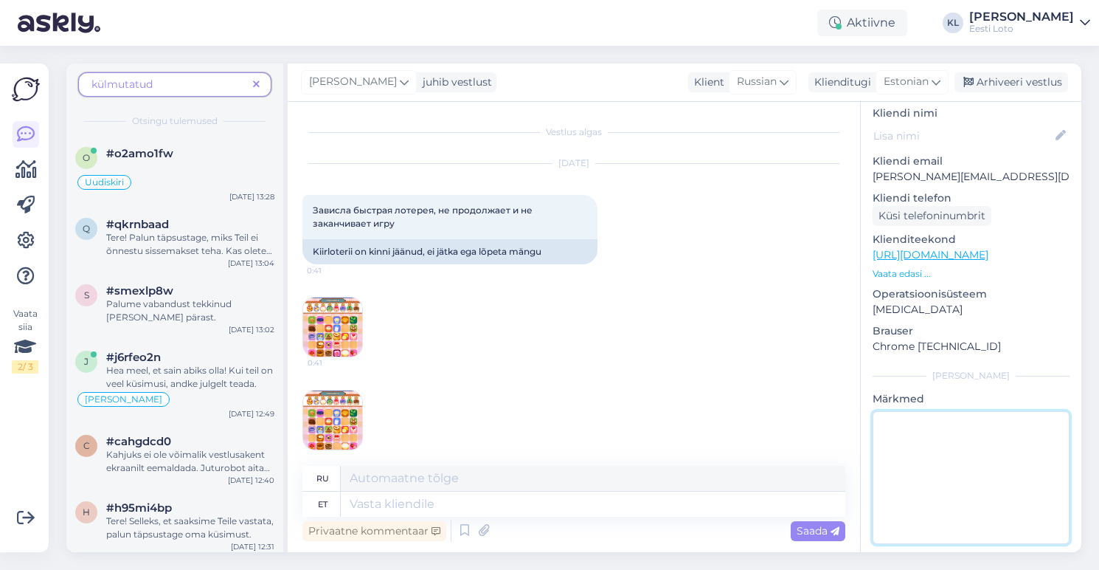
scroll to position [0, 0]
click at [190, 185] on div "Uudiskiri" at bounding box center [174, 182] width 199 height 18
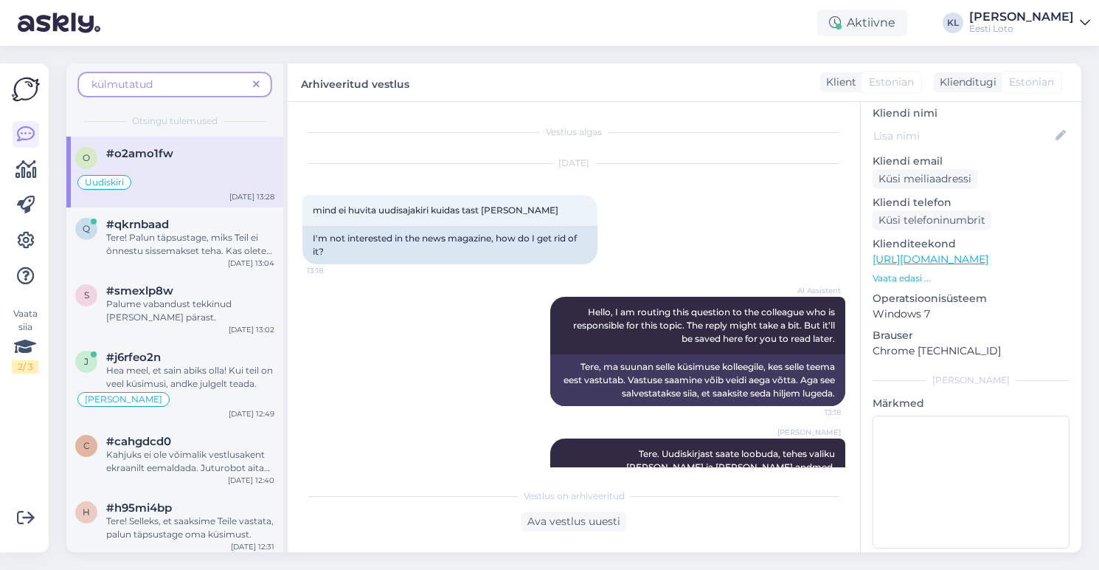
scroll to position [125, 0]
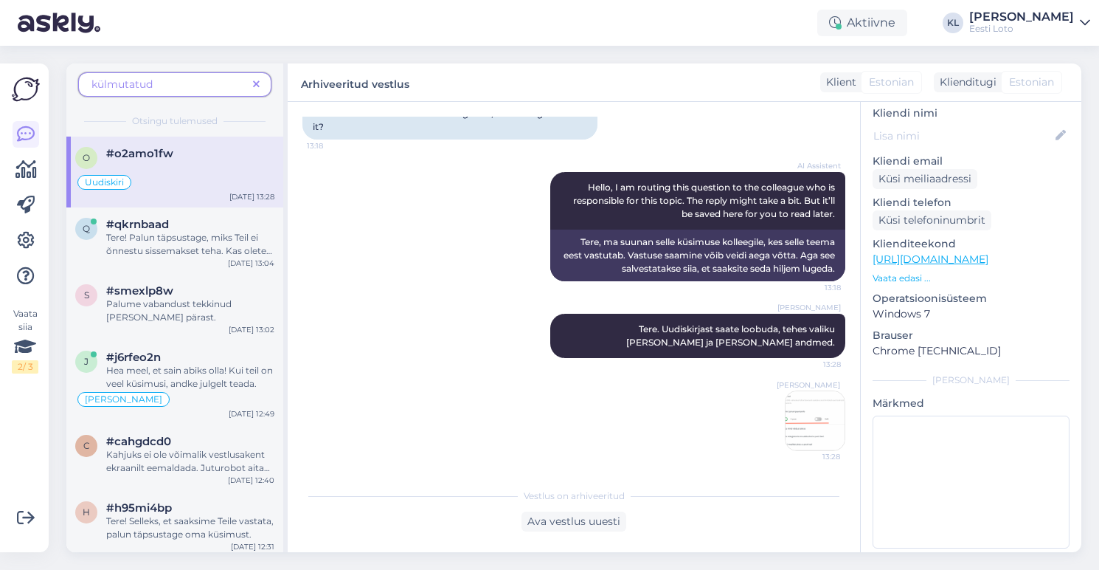
click at [263, 86] on span at bounding box center [256, 84] width 18 height 15
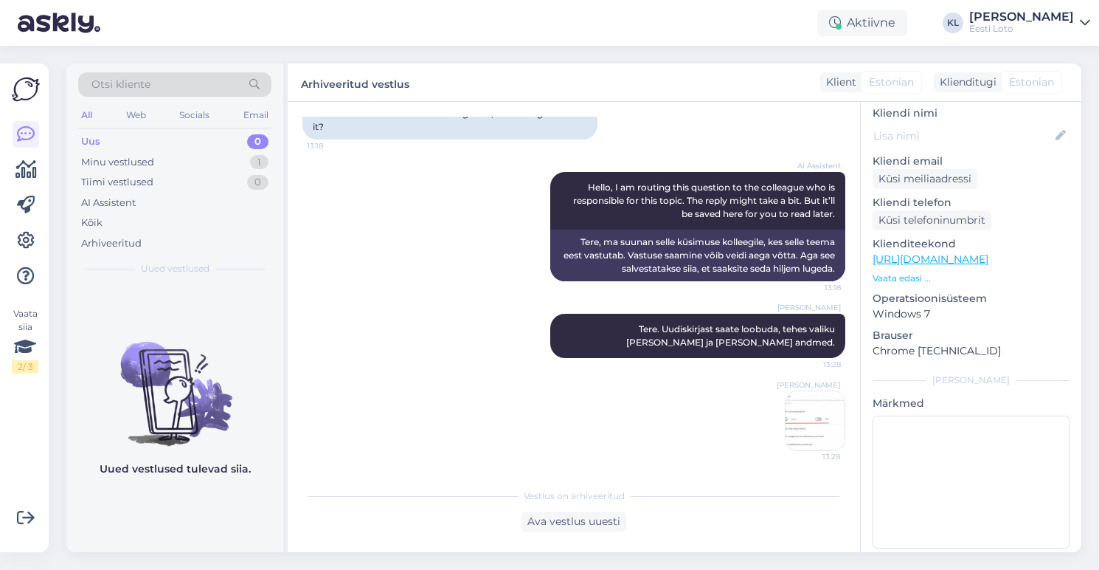
click at [224, 86] on div "Otsi kliente" at bounding box center [174, 84] width 193 height 24
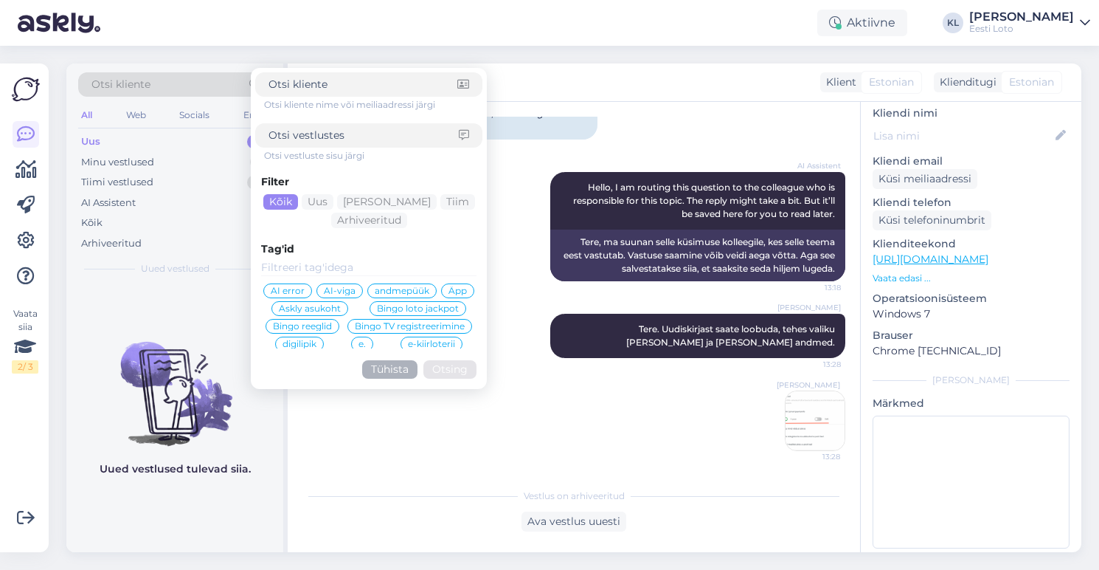
click at [344, 135] on input at bounding box center [364, 135] width 190 height 15
type input "Suhkruseiklus"
click at [450, 369] on button "Otsing" at bounding box center [449, 369] width 53 height 18
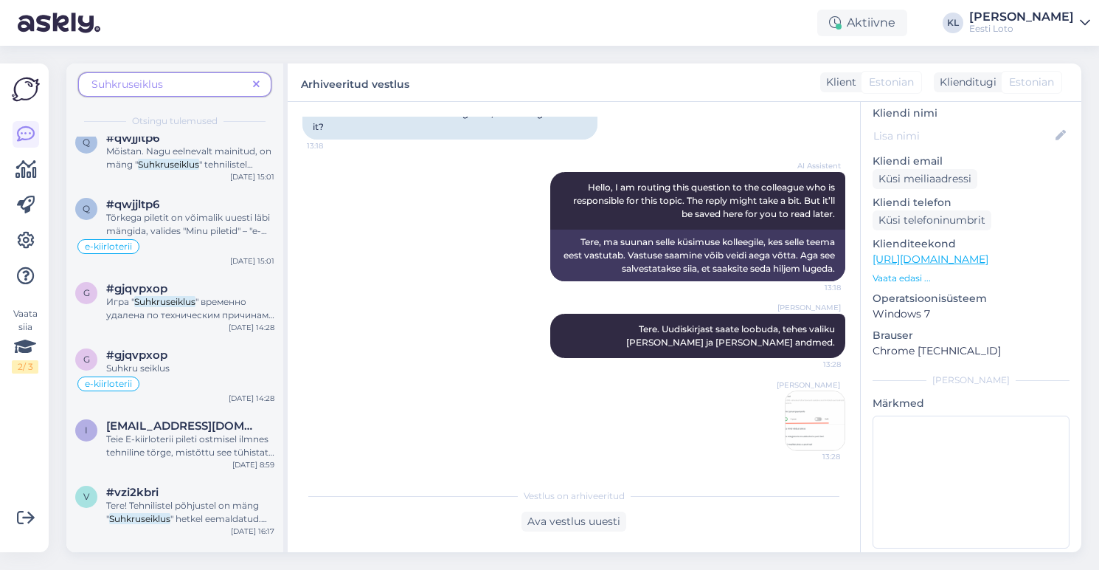
scroll to position [779, 0]
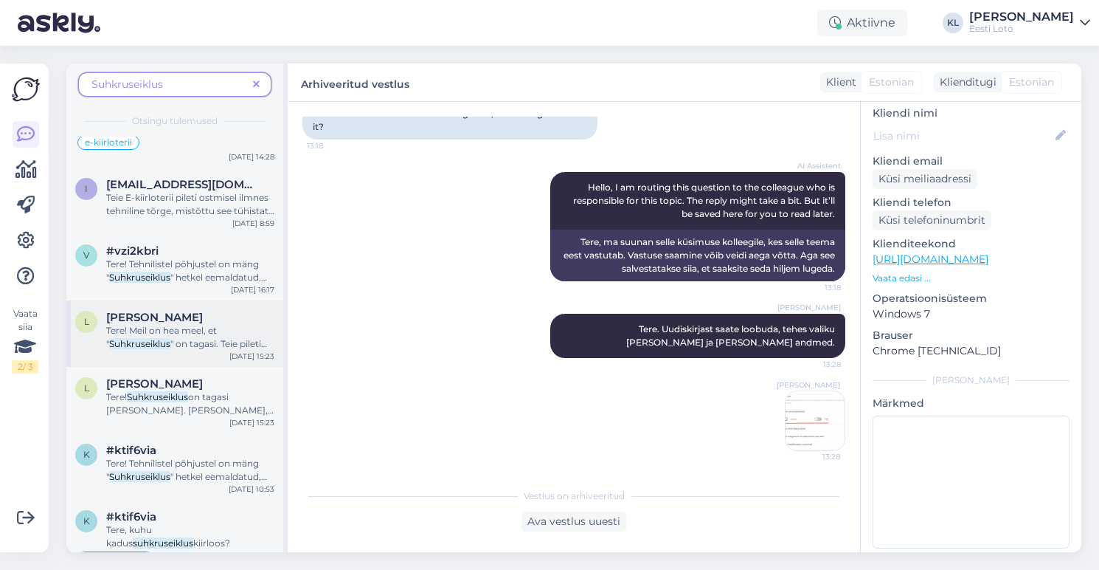
click at [203, 339] on span "" on tagasi. Teie pileti otsing on endiselt meie IT-osakonnas töös ja anname Te…" at bounding box center [188, 363] width 165 height 51
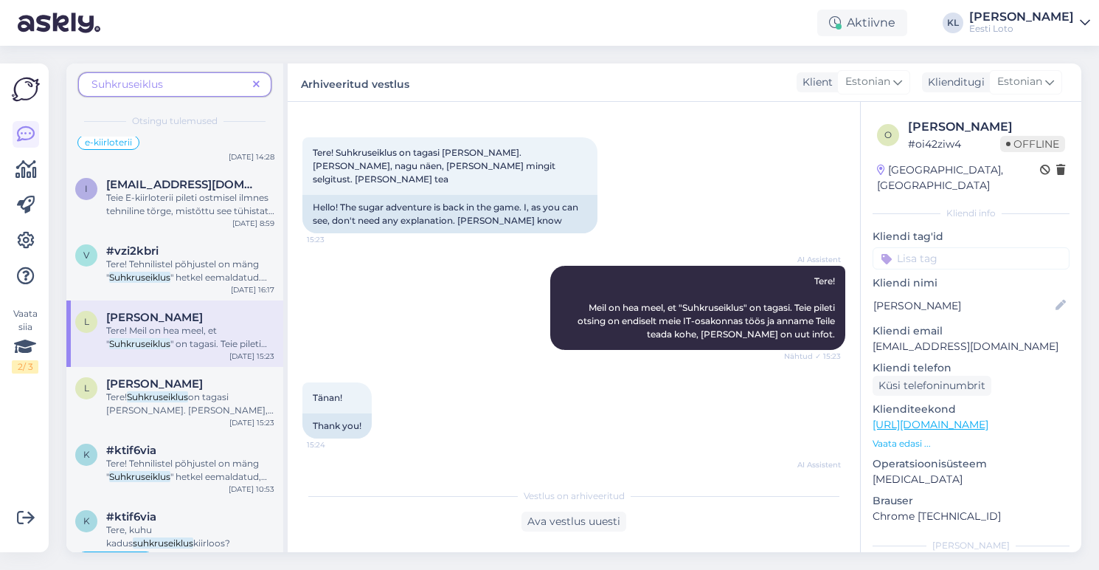
scroll to position [0, 0]
drag, startPoint x: 971, startPoint y: 147, endPoint x: 904, endPoint y: 149, distance: 67.2
click at [904, 149] on div "o LIILIJA TAMMOJA # oi42ziw4 Offline" at bounding box center [971, 135] width 188 height 34
copy div "# oi42ziw4"
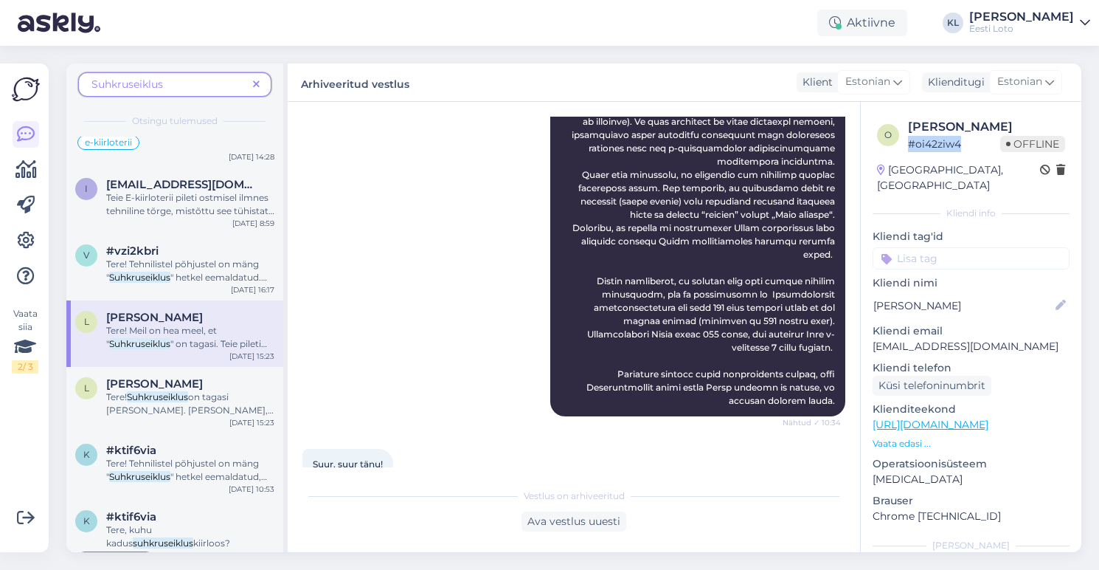
scroll to position [4630, 0]
click at [212, 83] on span "Suhkruseiklus" at bounding box center [169, 84] width 156 height 15
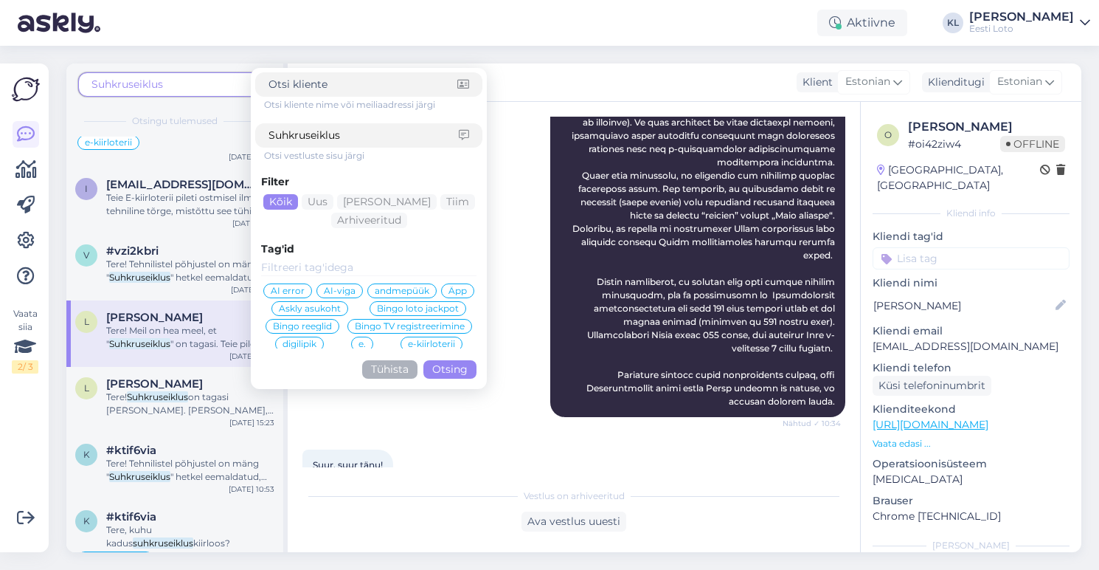
drag, startPoint x: 363, startPoint y: 132, endPoint x: 140, endPoint y: 128, distance: 222.9
click at [142, 129] on div "Suhkruseiklus Otsi kliente nime või meiliaadressi järgi Suhkruseiklus Otsi vest…" at bounding box center [174, 99] width 217 height 73
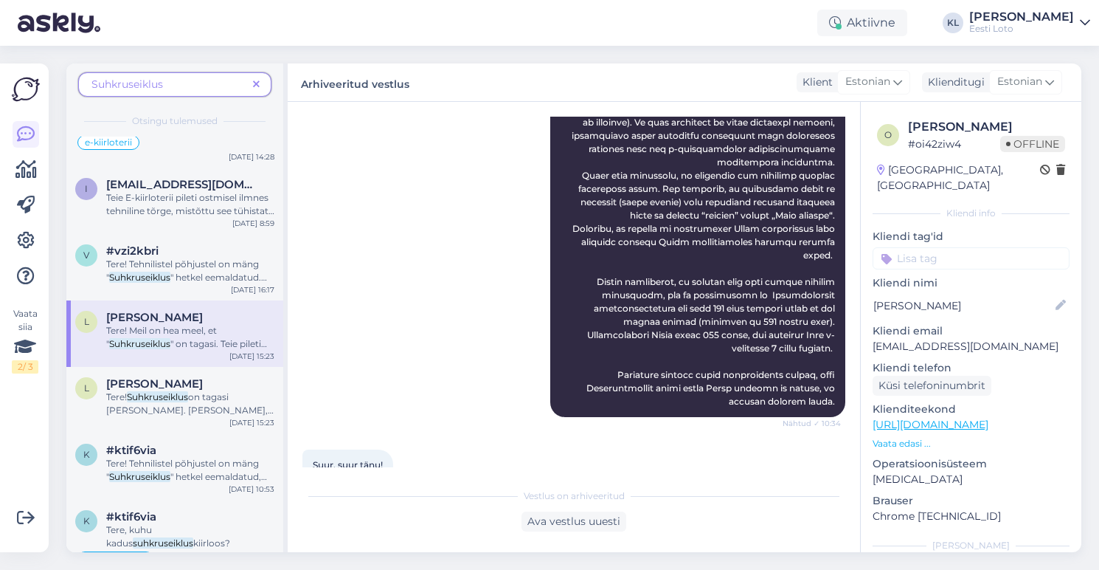
click at [259, 84] on icon at bounding box center [256, 85] width 7 height 10
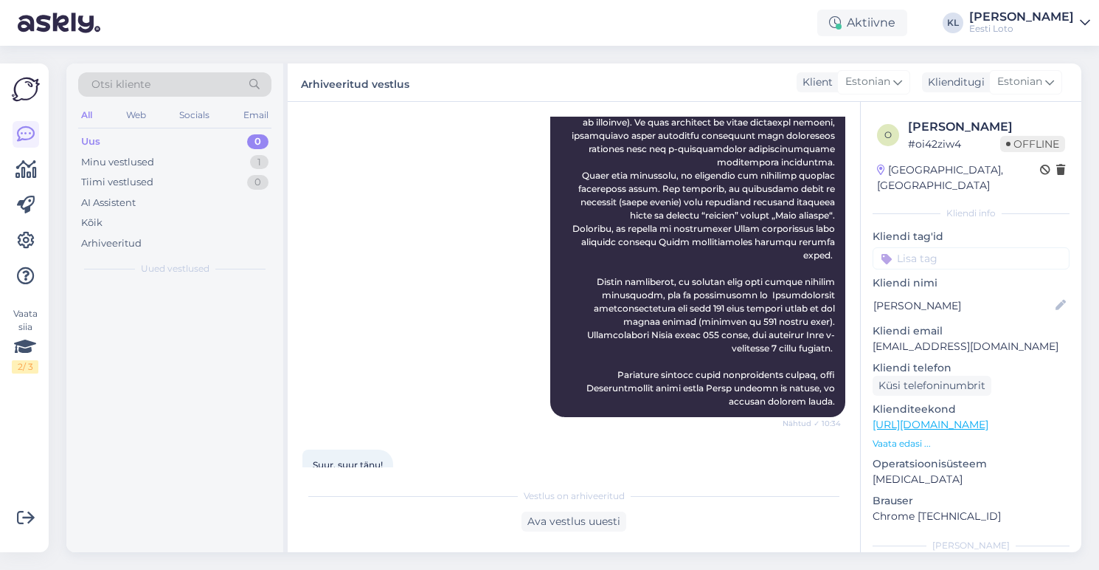
scroll to position [0, 0]
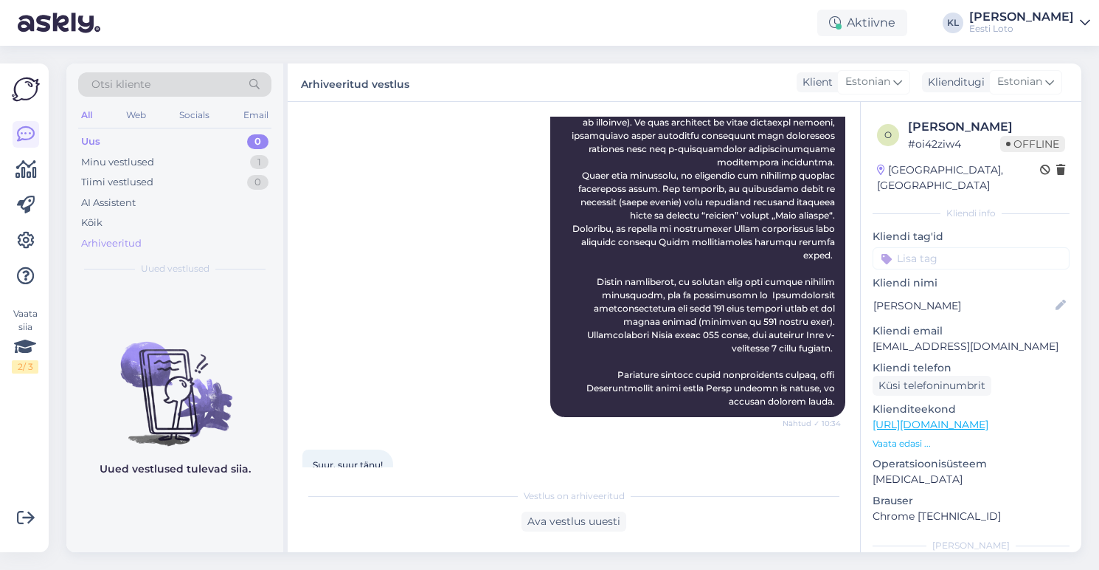
click at [132, 241] on div "Arhiveeritud" at bounding box center [111, 243] width 60 height 15
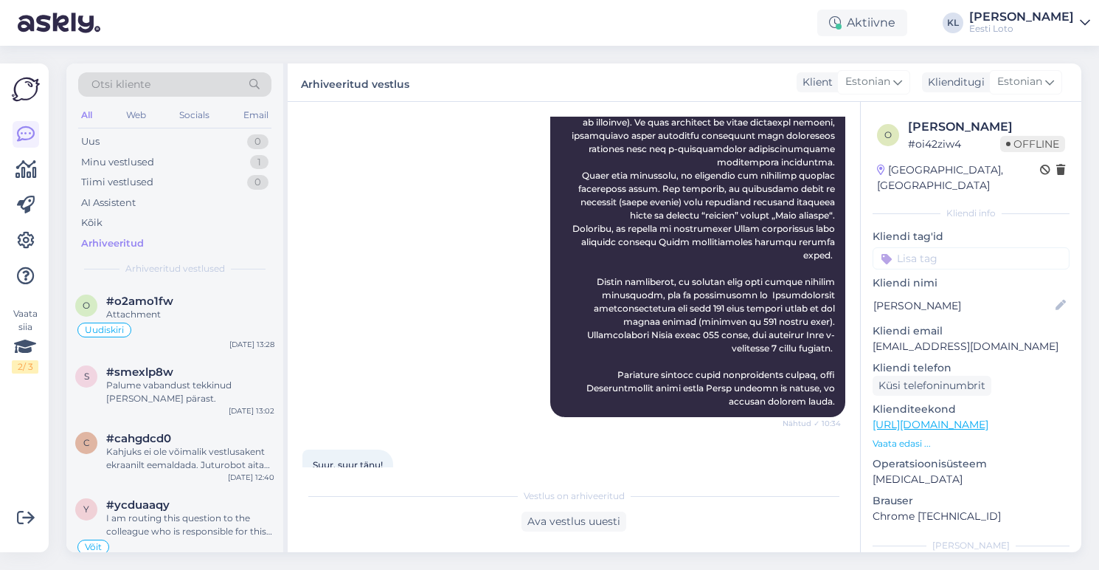
click at [215, 86] on div "Otsi kliente" at bounding box center [174, 84] width 193 height 24
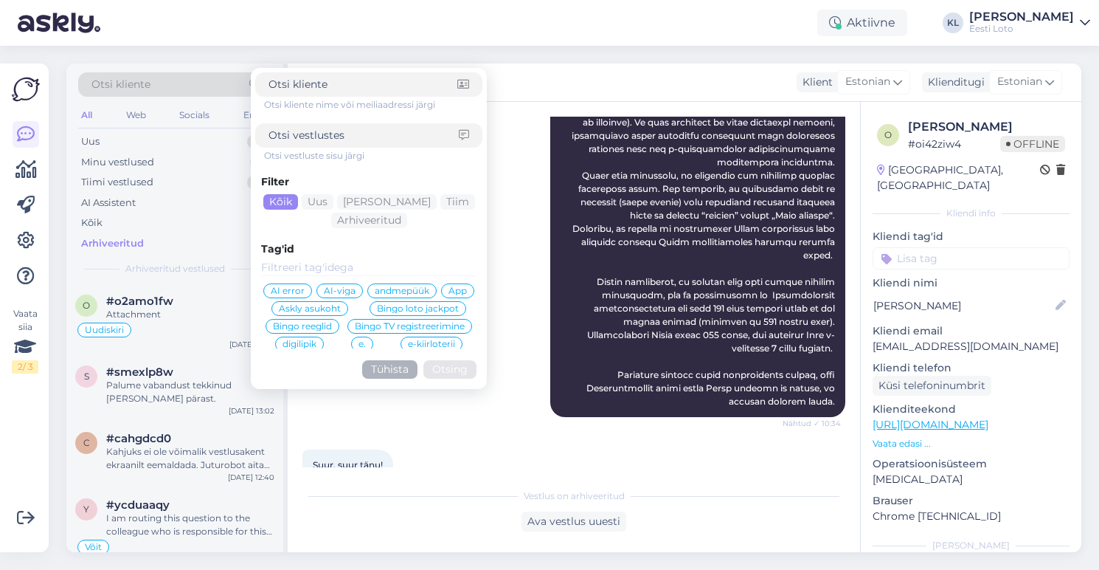
click at [367, 142] on input at bounding box center [364, 135] width 190 height 15
type input "k"
type input "mere.kari@gmail.com"
click at [459, 366] on button "Otsing" at bounding box center [449, 369] width 53 height 18
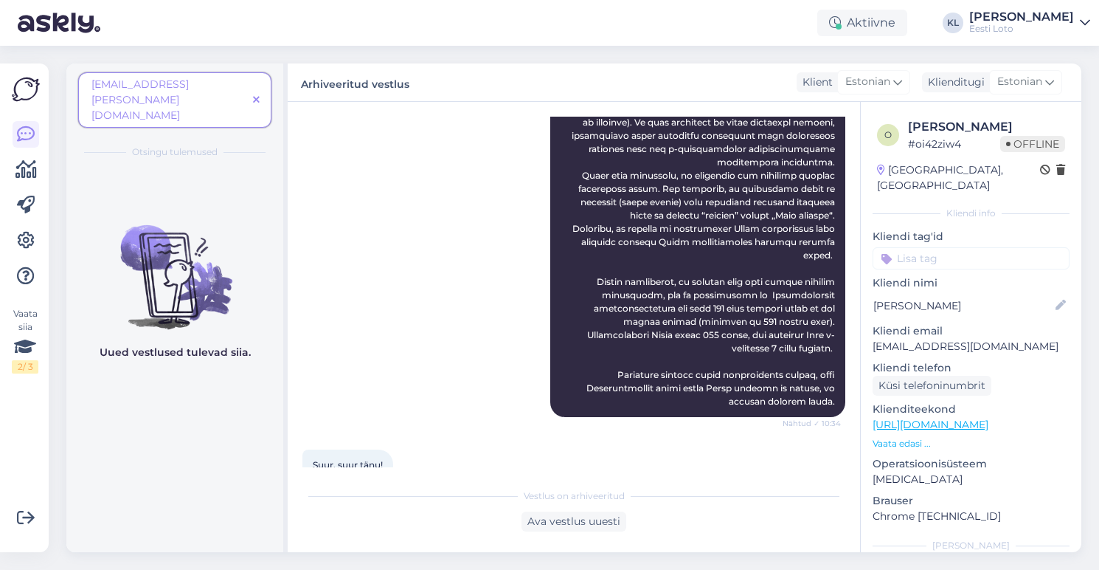
click at [224, 82] on span "mere.kari@gmail.com" at bounding box center [169, 100] width 156 height 46
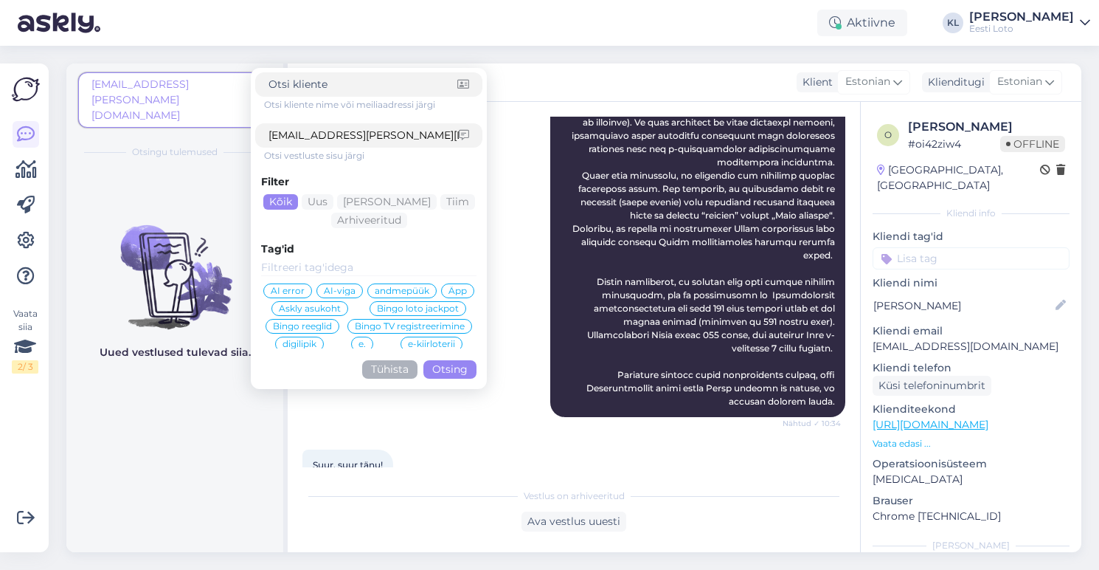
drag, startPoint x: 411, startPoint y: 132, endPoint x: 153, endPoint y: 130, distance: 258.2
click at [153, 131] on div "mere.kari@gmail.com Otsi kliente nime või meiliaadressi järgi mere.kari@gmail.c…" at bounding box center [174, 115] width 217 height 104
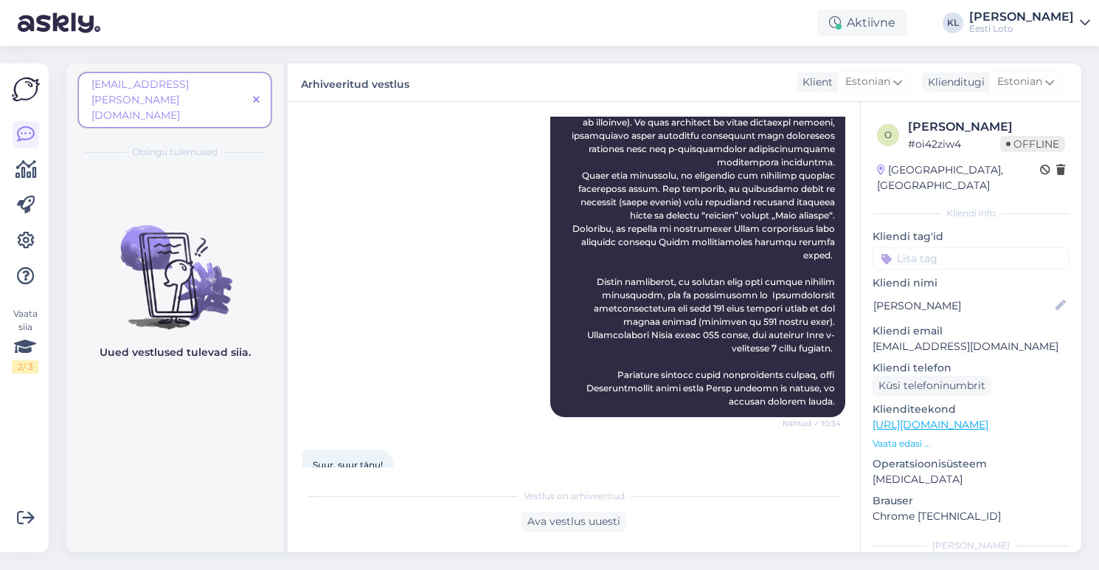
drag, startPoint x: 229, startPoint y: 85, endPoint x: -3, endPoint y: 83, distance: 232.4
click at [0, 83] on html "Aktiivne KL Kristiina Ilsis Laur Eesti Loto Vaata siia 2 / 3 Võimalused Veendu,…" at bounding box center [549, 285] width 1099 height 570
click at [261, 92] on span at bounding box center [256, 99] width 18 height 15
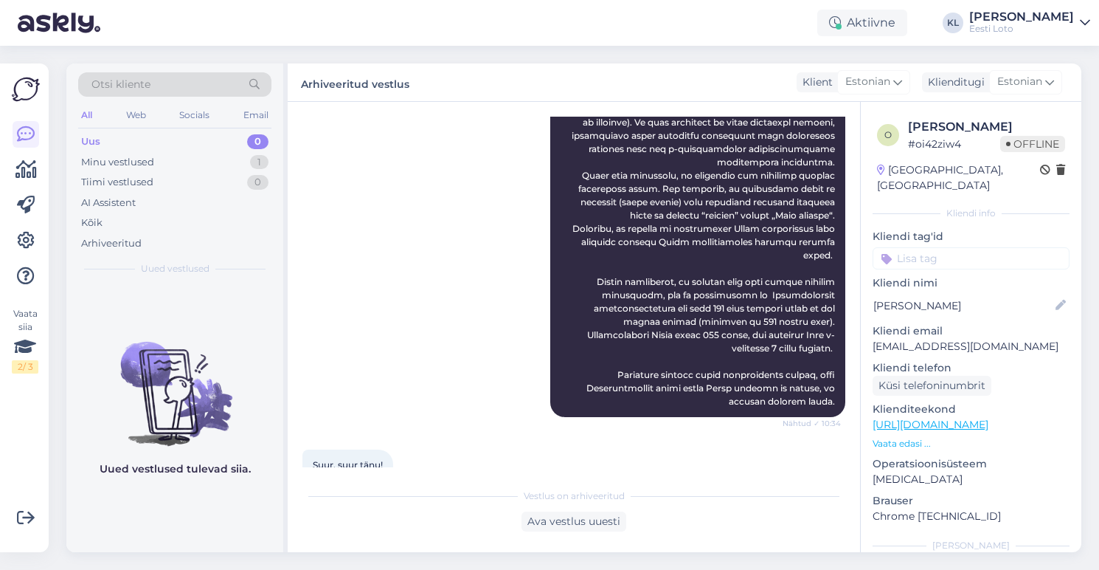
click at [218, 84] on div "Otsi kliente" at bounding box center [174, 84] width 193 height 24
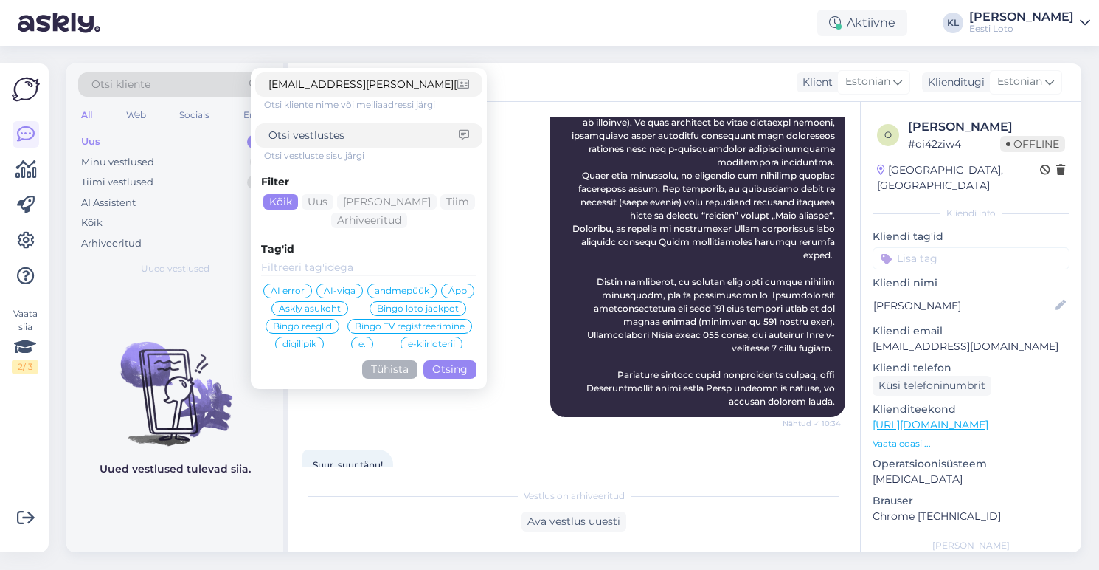
type input "[EMAIL_ADDRESS][PERSON_NAME][DOMAIN_NAME]"
click at [456, 368] on button "Otsing" at bounding box center [449, 369] width 53 height 18
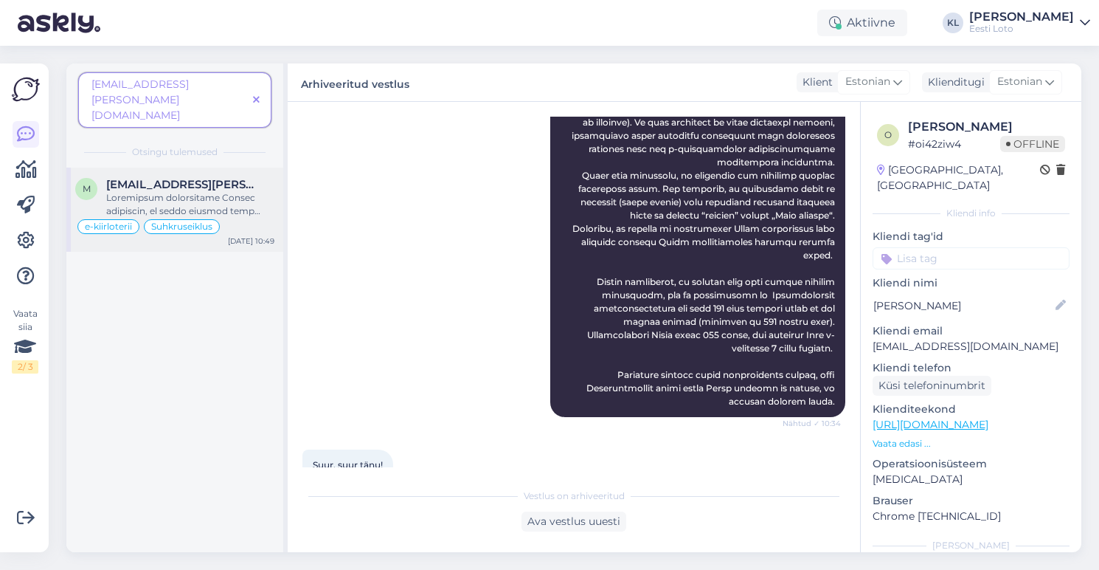
click at [235, 191] on div at bounding box center [190, 204] width 168 height 27
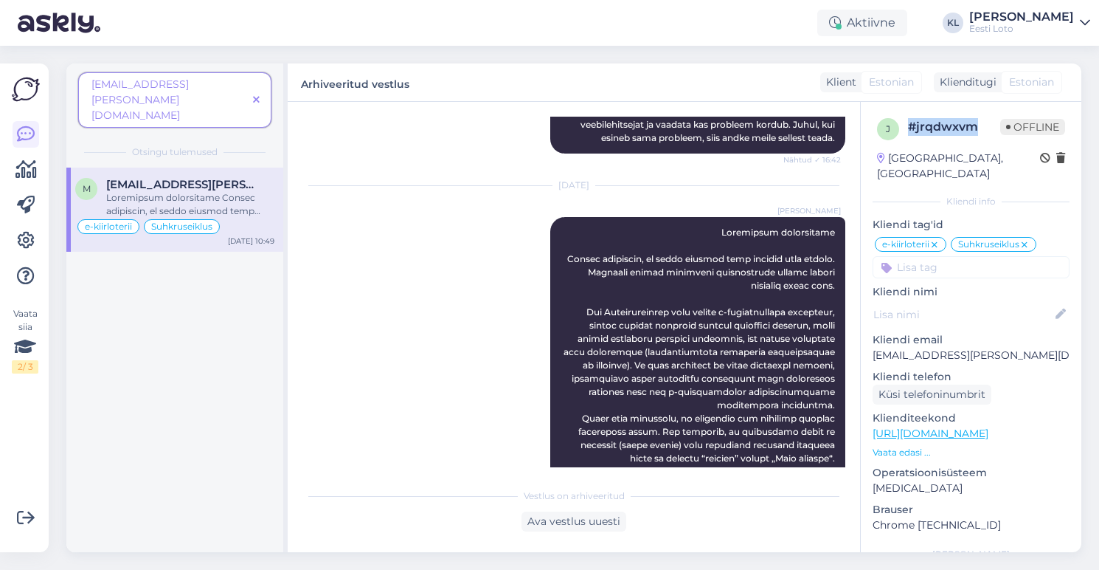
drag, startPoint x: 983, startPoint y: 128, endPoint x: 913, endPoint y: 128, distance: 70.8
click at [912, 128] on div "# jrqdwxvm" at bounding box center [954, 127] width 92 height 18
copy div "# jrqdwxvm"
click at [257, 95] on icon at bounding box center [256, 100] width 7 height 10
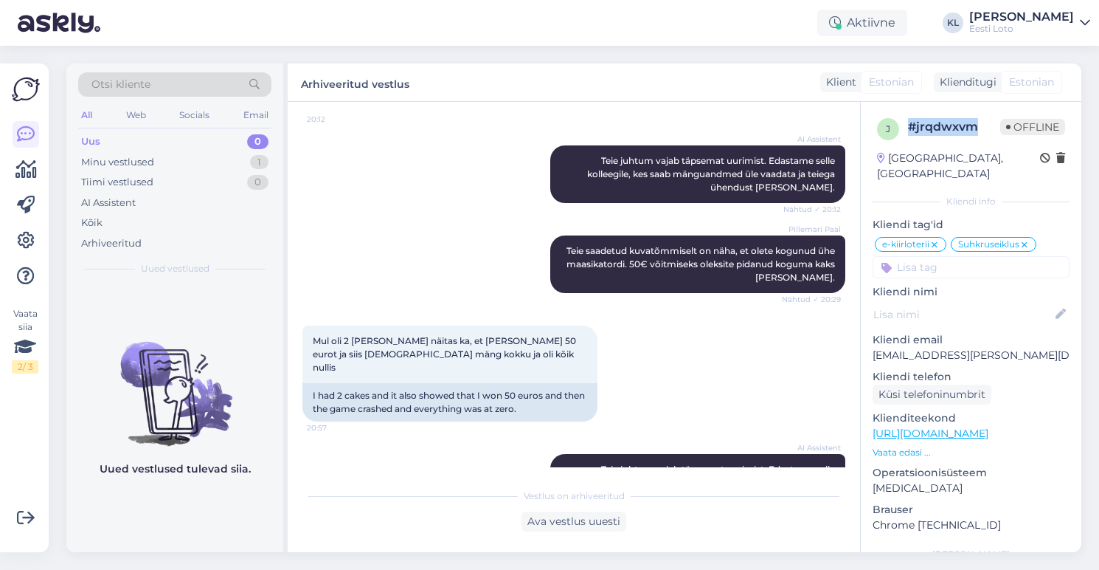
scroll to position [2751, 0]
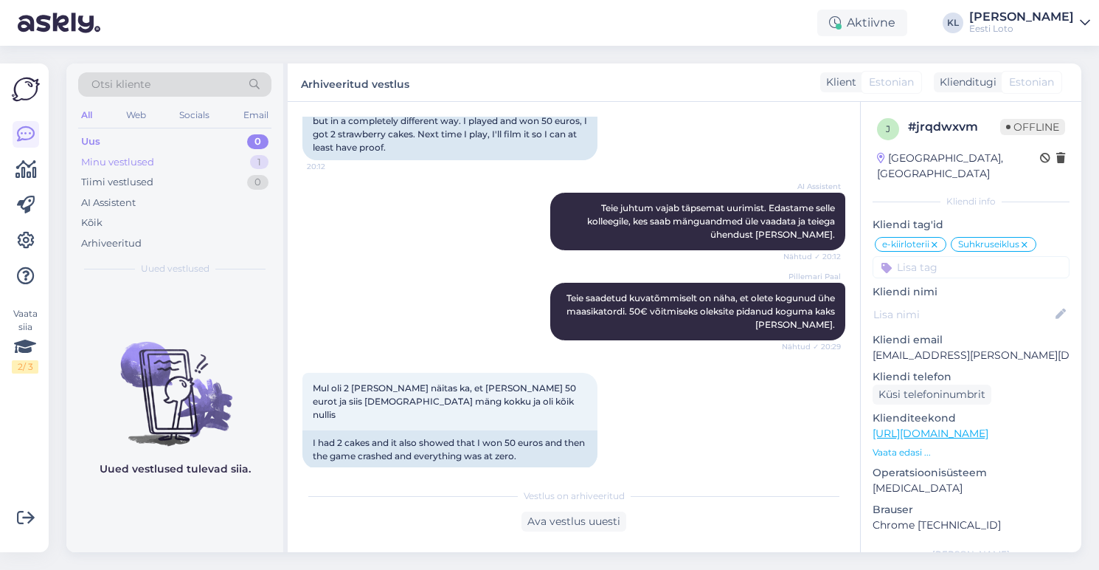
click at [162, 162] on div "Minu vestlused 1" at bounding box center [174, 162] width 193 height 21
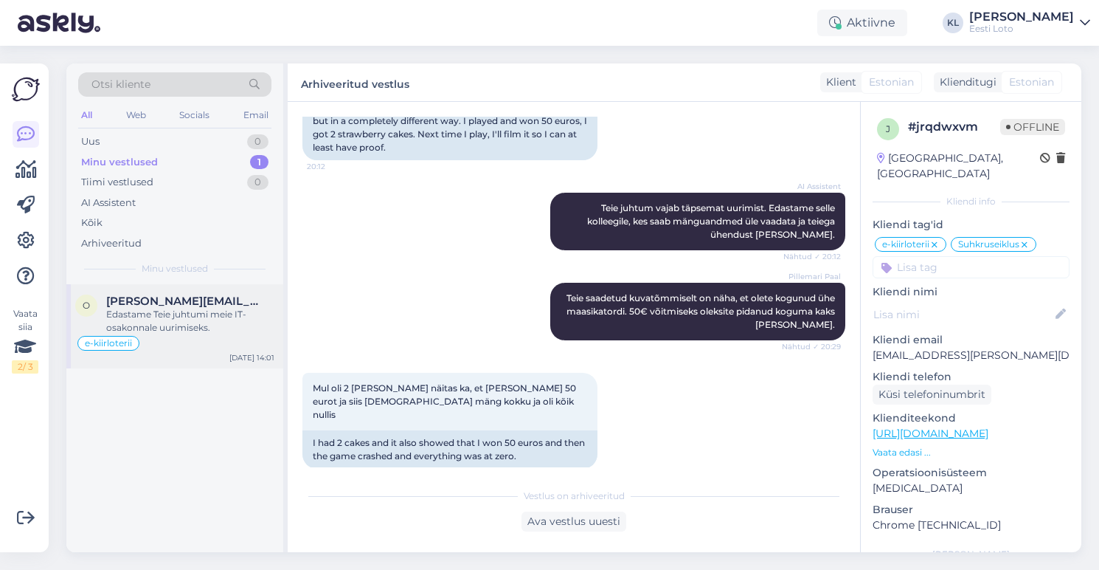
click at [163, 325] on div "Edastame Teie juhtumi meie IT-osakonnale uurimiseks." at bounding box center [190, 321] width 168 height 27
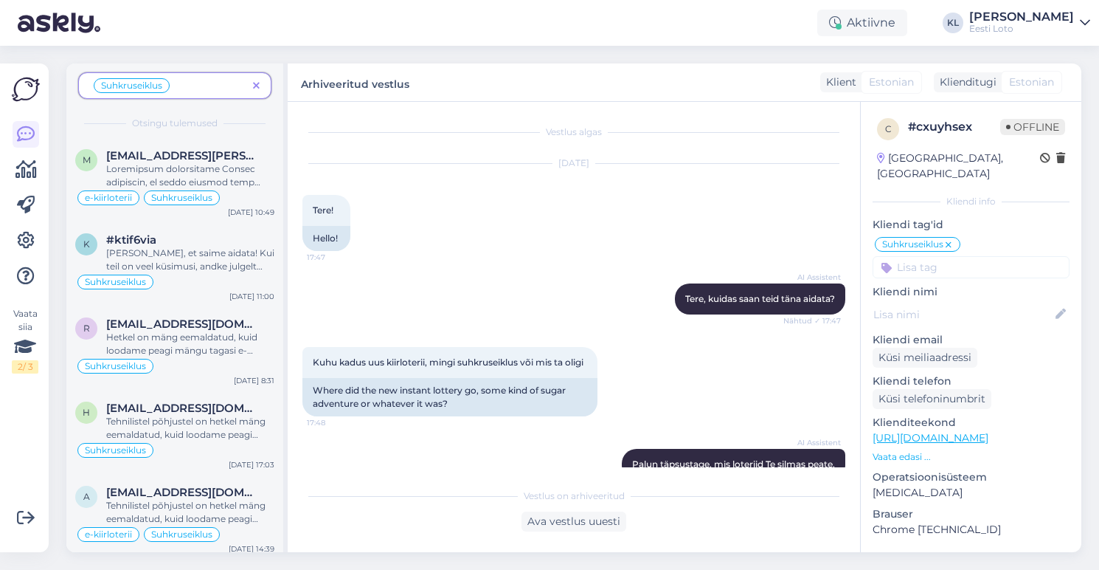
scroll to position [438, 0]
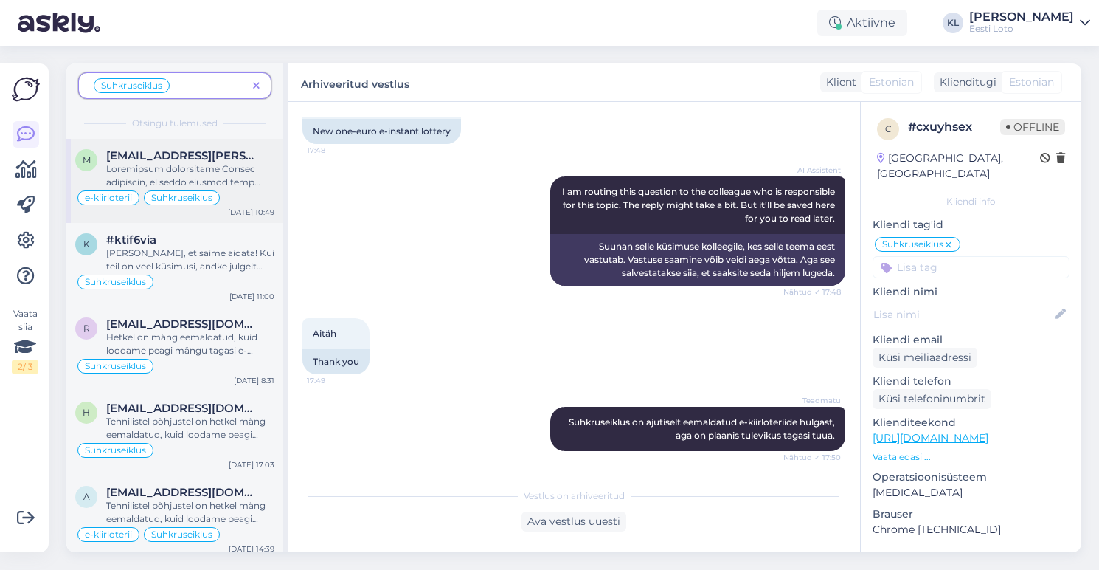
click at [175, 161] on span "[EMAIL_ADDRESS][PERSON_NAME][DOMAIN_NAME]" at bounding box center [182, 155] width 153 height 13
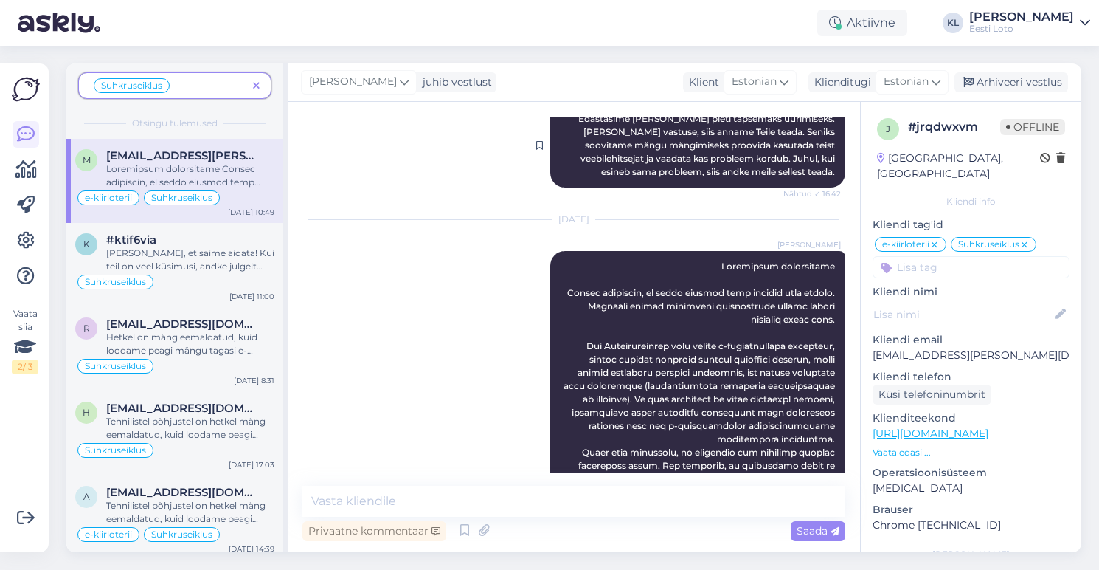
scroll to position [3560, 0]
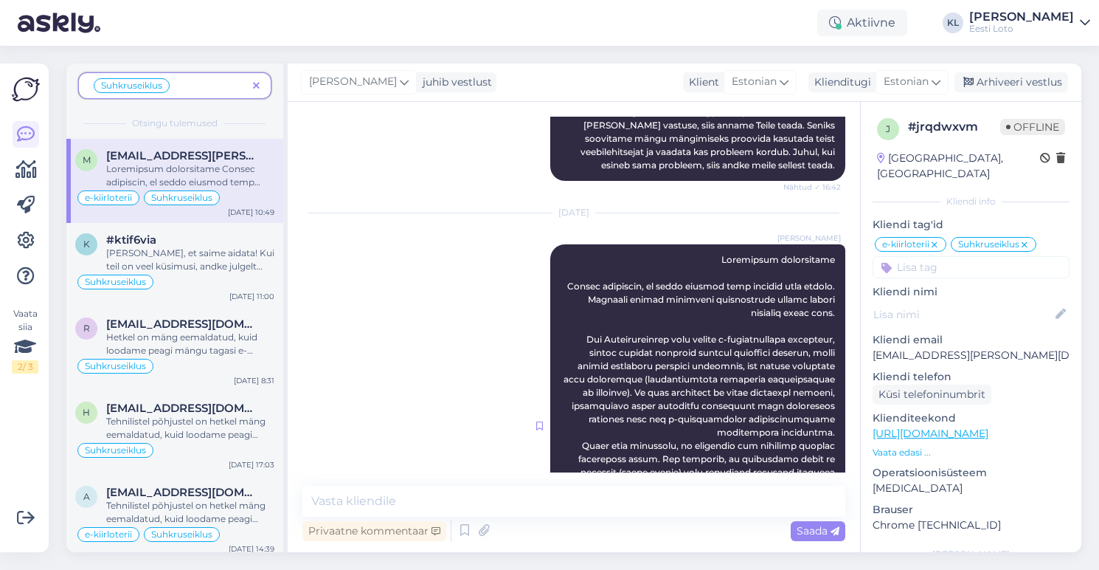
click at [537, 419] on div at bounding box center [539, 425] width 7 height 13
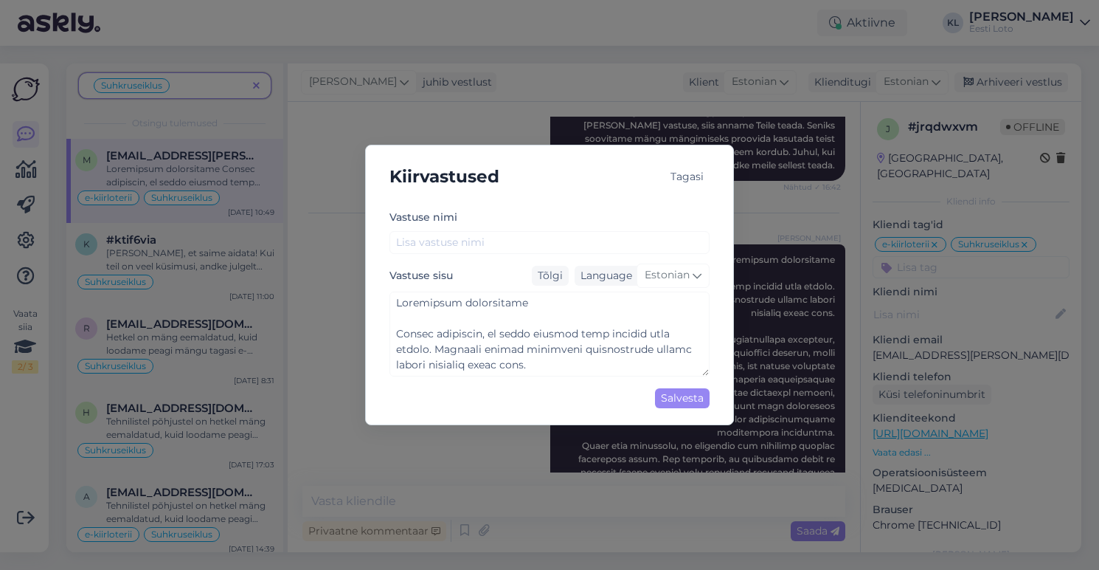
type textarea "Loremipsum dolorsitame Consec adipiscin, el seddo eiusmod temp incidid utla etd…"
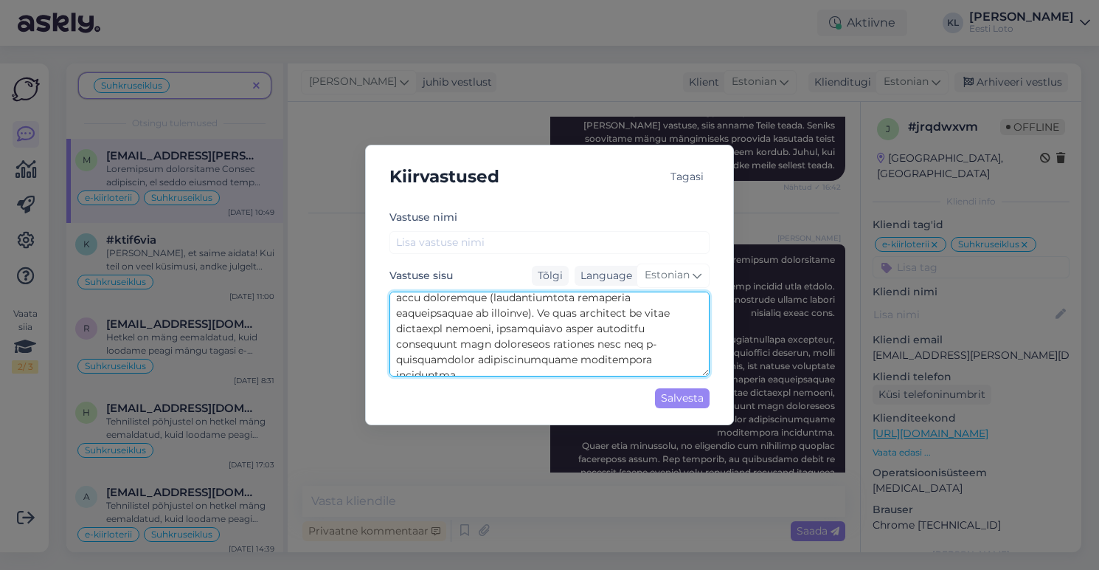
scroll to position [356, 0]
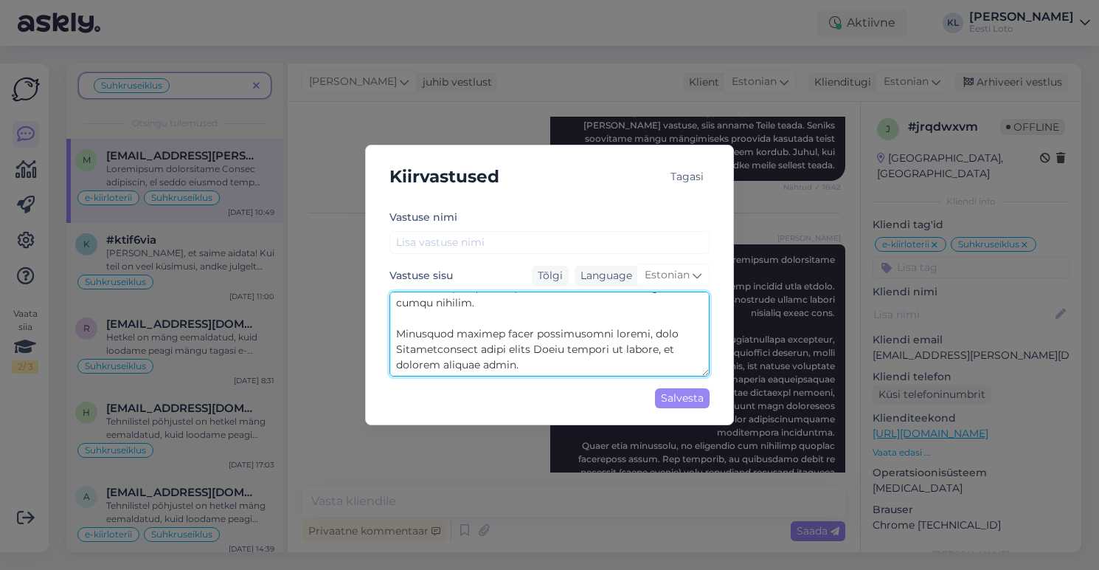
drag, startPoint x: 395, startPoint y: 314, endPoint x: 584, endPoint y: 531, distance: 287.6
click at [584, 531] on div "Kiirvastused Tagasi [PERSON_NAME] nimi Vastuse sisu Tõlgi Language Estonian Sal…" at bounding box center [549, 285] width 1099 height 570
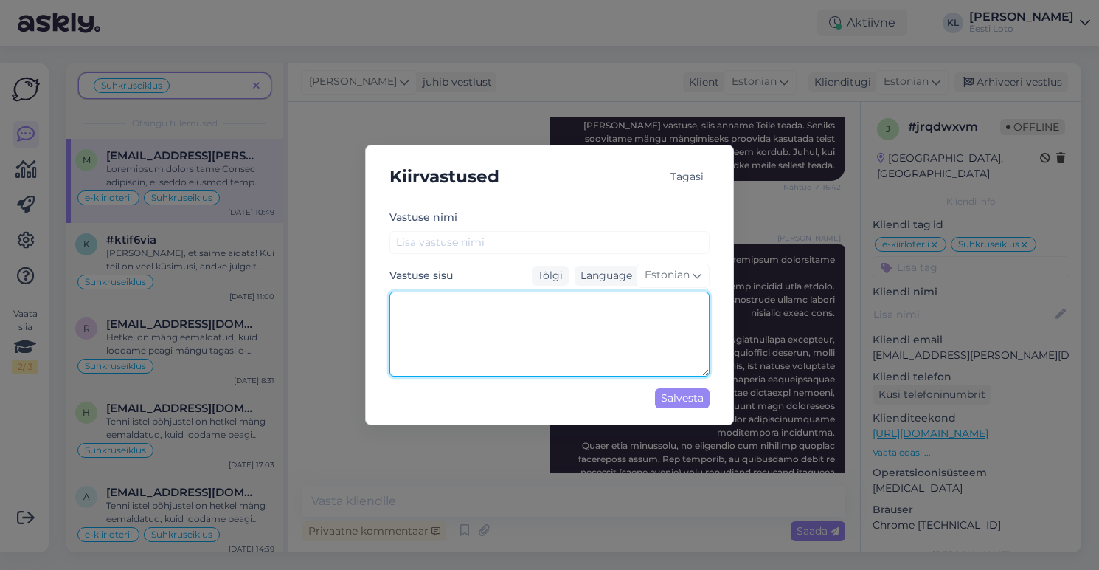
scroll to position [0, 0]
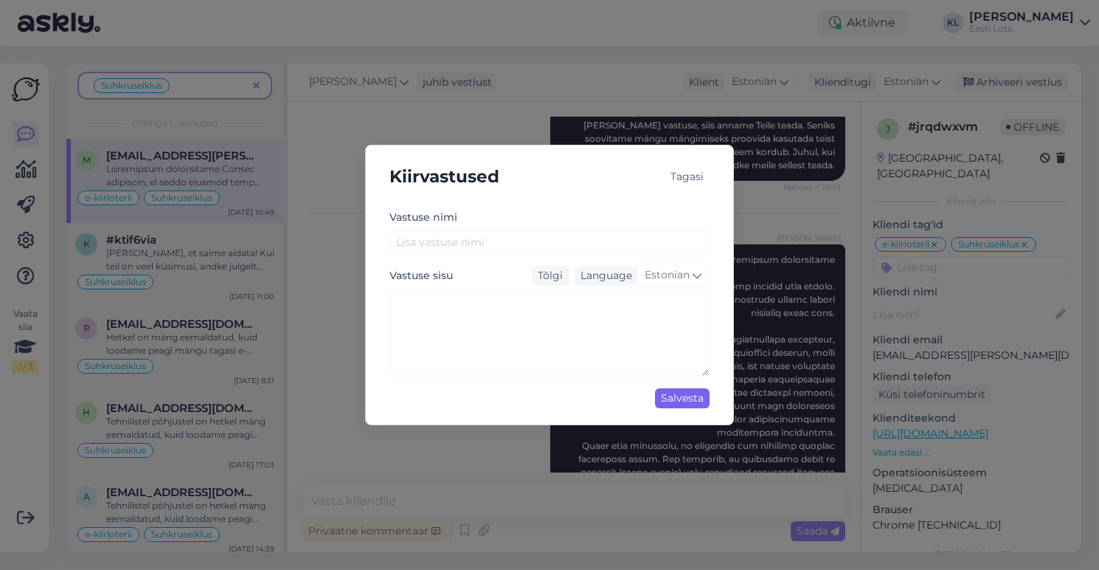
click at [691, 398] on div "Salvesta" at bounding box center [682, 398] width 55 height 20
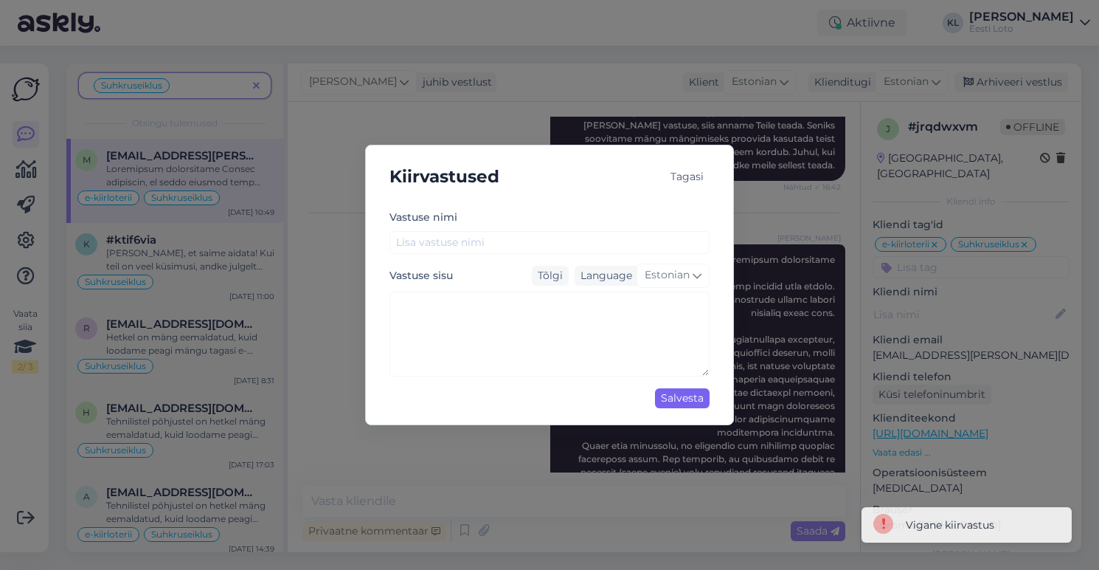
click at [687, 390] on div "Salvesta" at bounding box center [682, 398] width 55 height 20
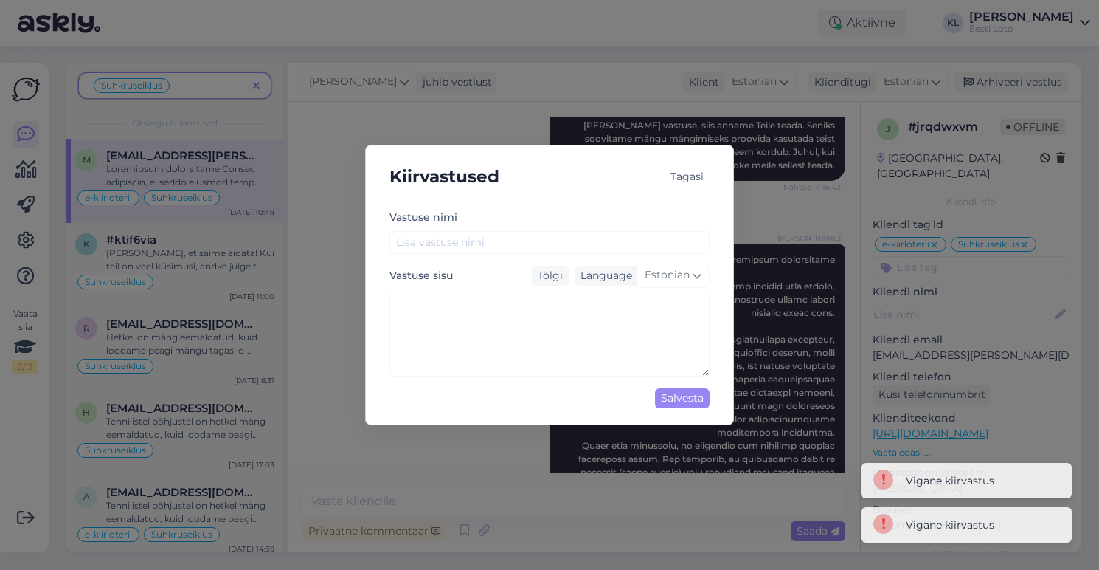
click at [695, 179] on div "Tagasi" at bounding box center [687, 177] width 45 height 20
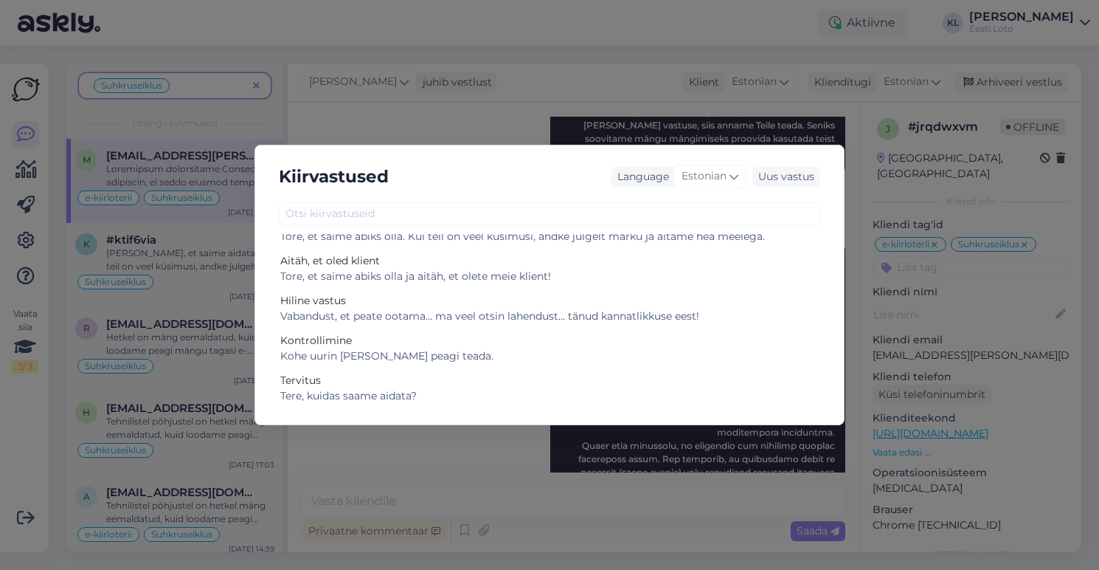
scroll to position [27, 0]
click at [447, 455] on div "Kiirvastused Language Estonian Uus vastus Aitäh Tore, et saime abiks olla. Kui …" at bounding box center [549, 285] width 1099 height 570
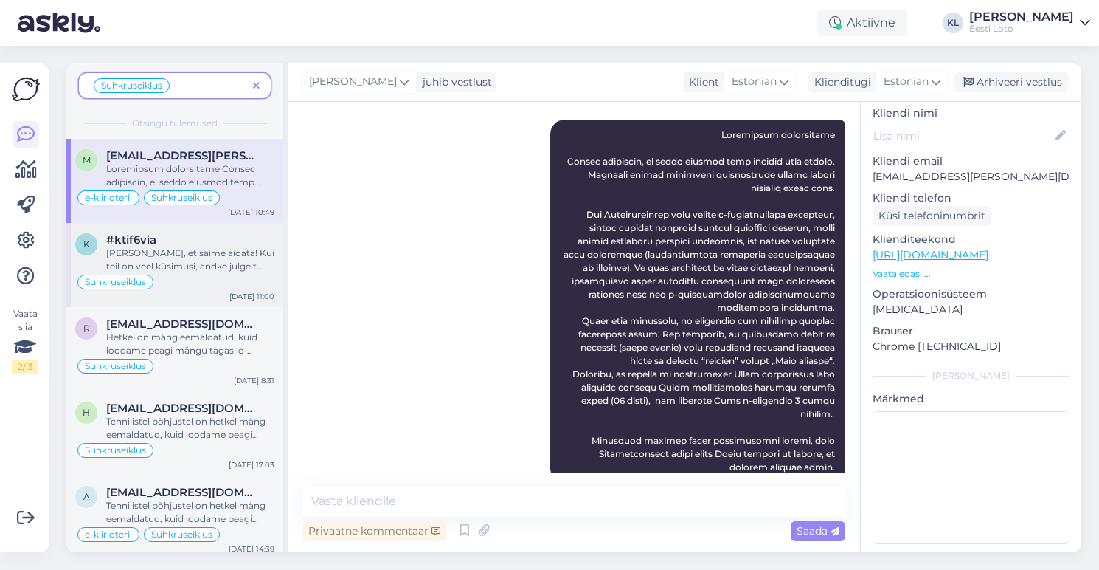
scroll to position [0, 0]
click at [209, 261] on div "[PERSON_NAME], et saime aidata! Kui teil on veel küsimusi, andke julgelt teada." at bounding box center [190, 259] width 168 height 27
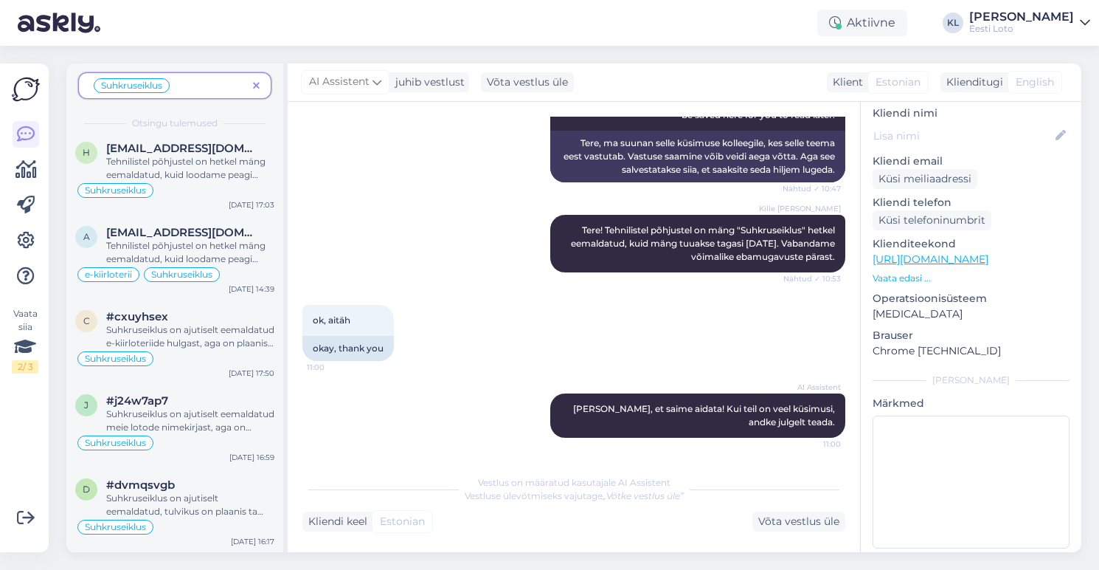
scroll to position [260, 0]
click at [190, 522] on div "Suhkruseiklus" at bounding box center [174, 527] width 199 height 18
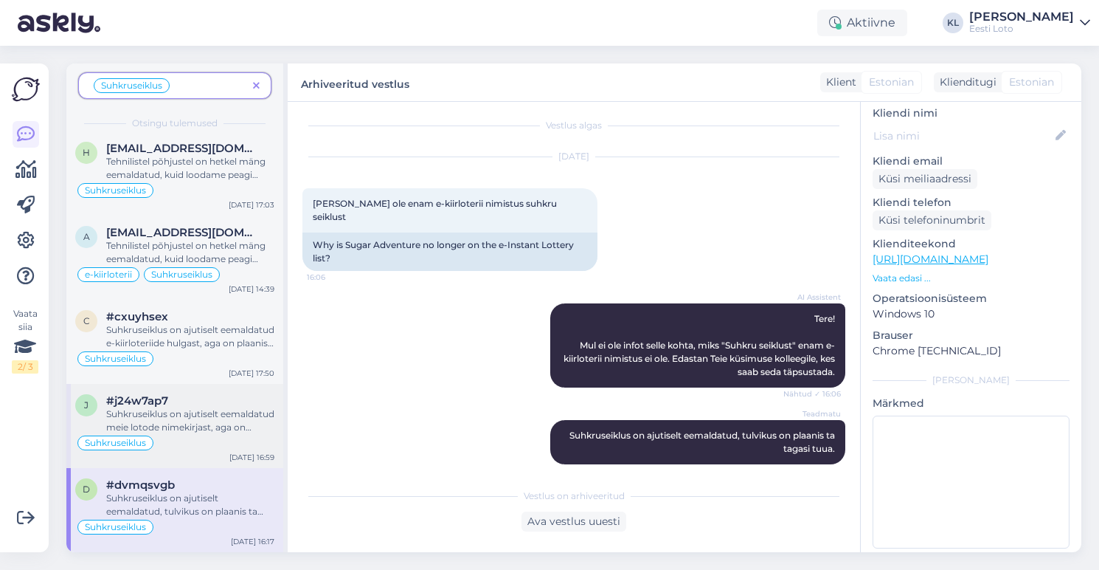
click at [196, 410] on div "Suhkruseiklus on ajutiselt eemaldatud meie lotode nimekirjast, aga on plaanis t…" at bounding box center [190, 420] width 168 height 27
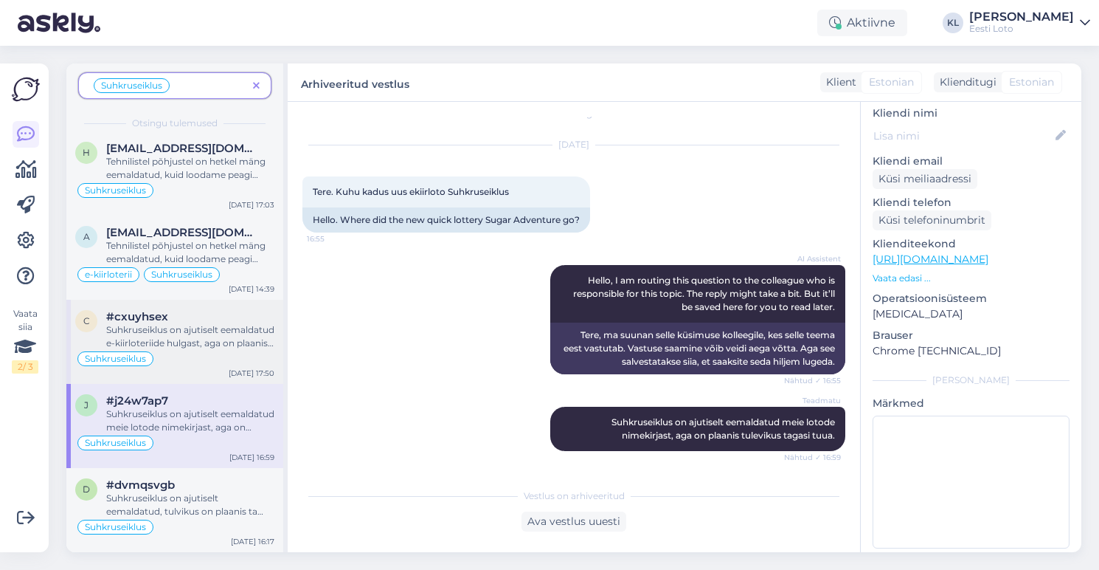
click at [193, 331] on div "Suhkruseiklus on ajutiselt eemaldatud e-kiirloteriide hulgast, aga on plaanis t…" at bounding box center [190, 336] width 168 height 27
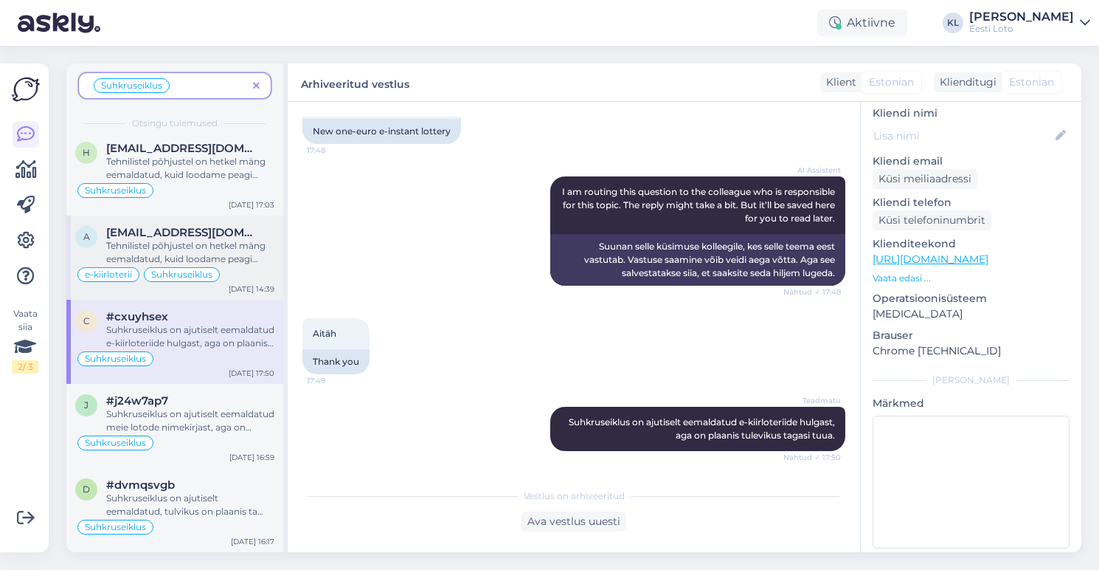
click at [196, 270] on span "Suhkruseiklus" at bounding box center [181, 274] width 61 height 9
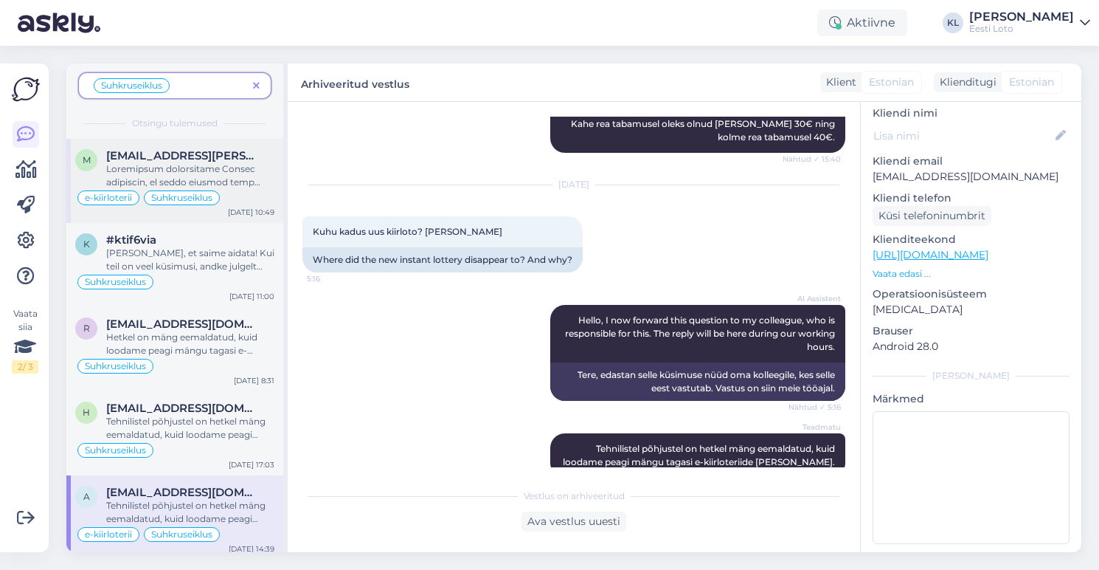
scroll to position [0, 0]
click at [26, 161] on icon at bounding box center [25, 170] width 21 height 18
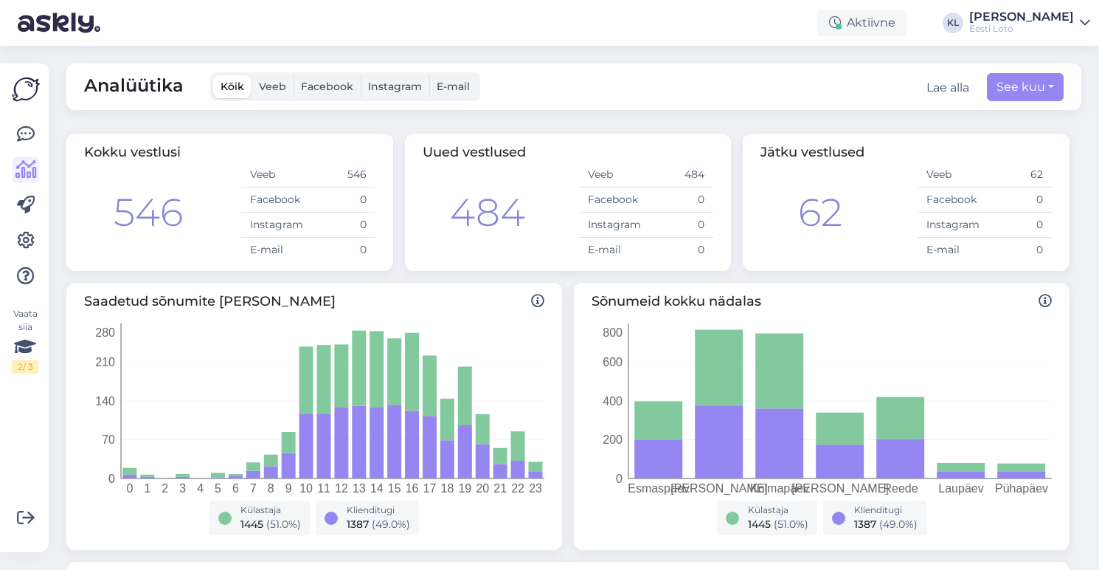
click at [23, 97] on img at bounding box center [26, 89] width 28 height 28
click at [27, 133] on icon at bounding box center [26, 134] width 18 height 18
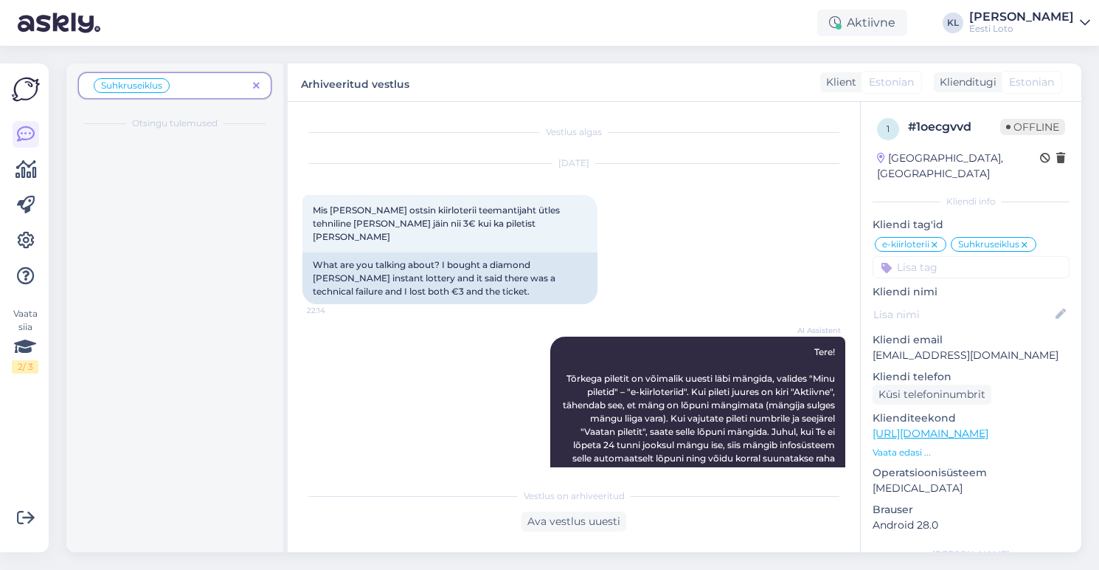
scroll to position [1434, 0]
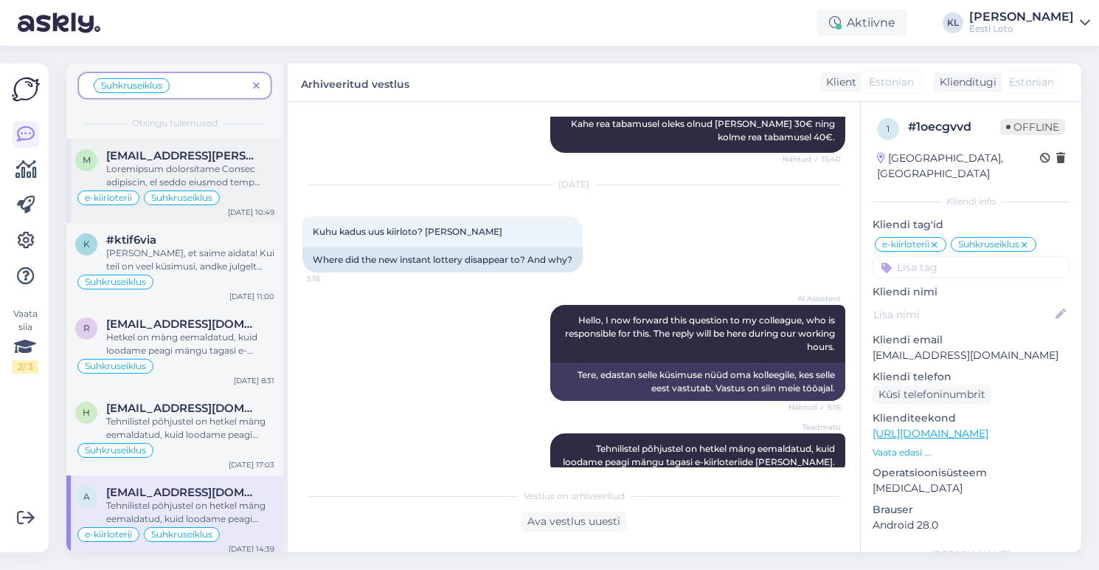
click at [206, 181] on div at bounding box center [190, 175] width 168 height 27
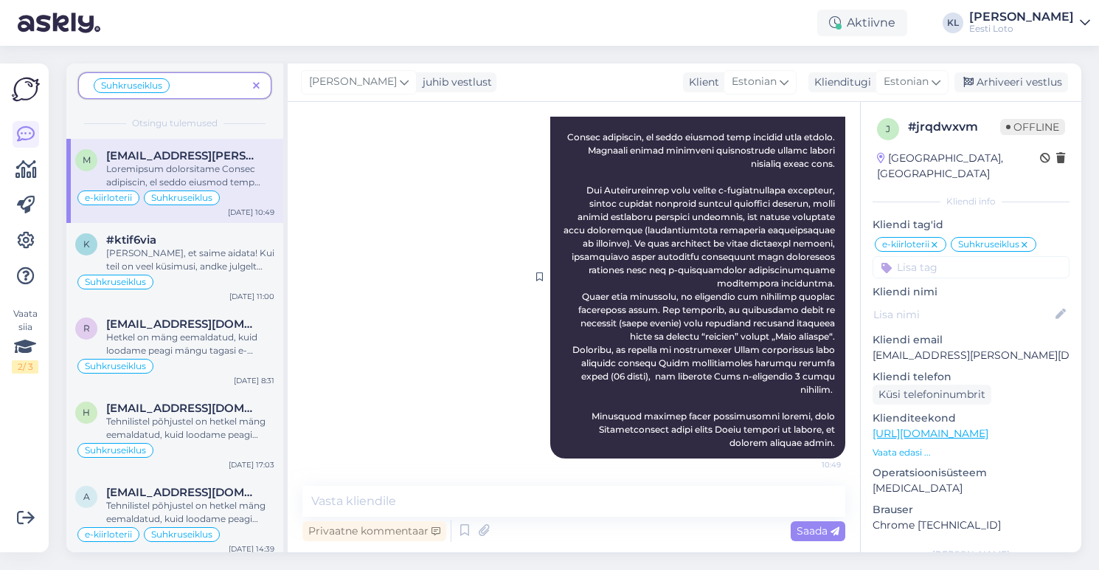
scroll to position [3685, 0]
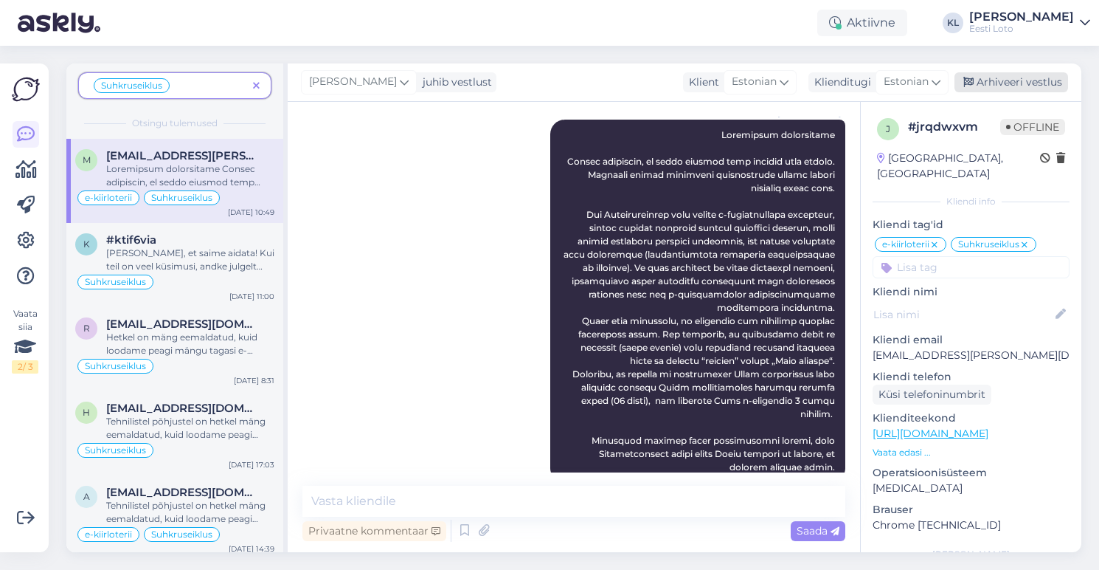
click at [1020, 82] on div "Arhiveeri vestlus" at bounding box center [1012, 82] width 114 height 20
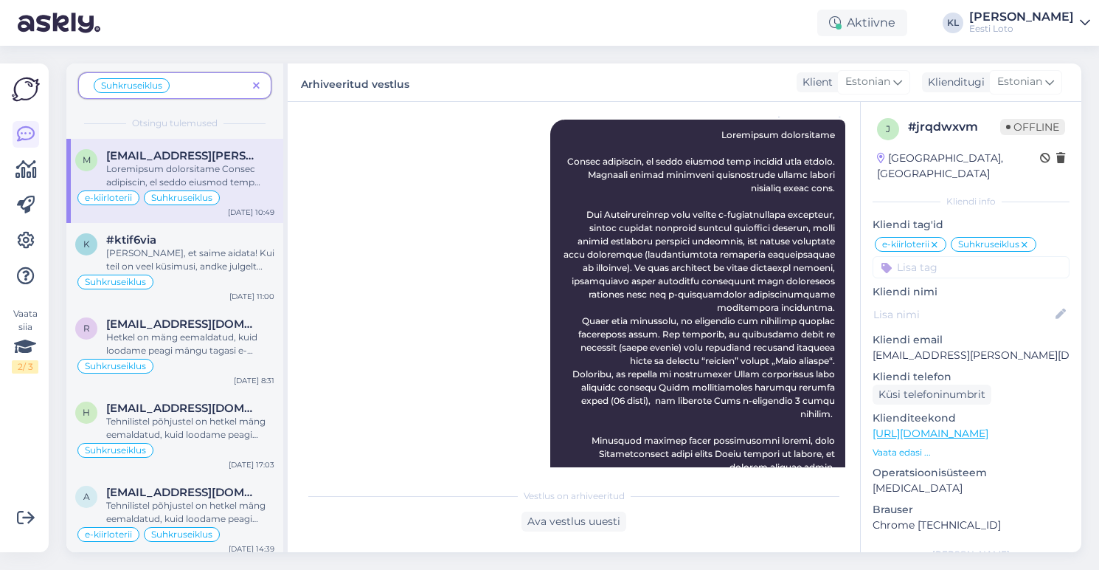
click at [207, 161] on span "[EMAIL_ADDRESS][PERSON_NAME][DOMAIN_NAME]" at bounding box center [182, 155] width 153 height 13
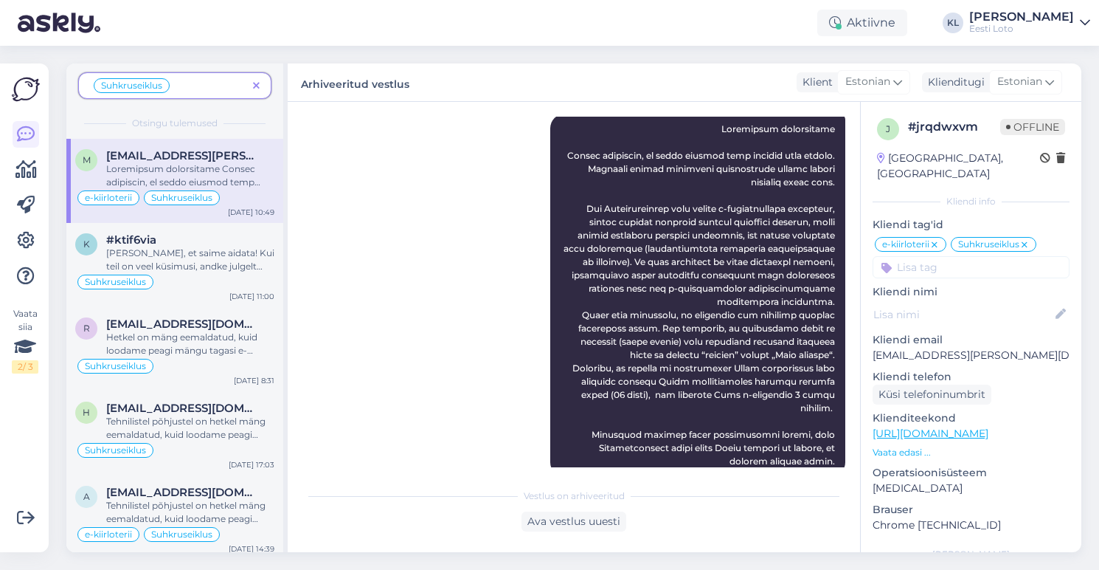
scroll to position [3690, 0]
click at [566, 527] on div "Ava vestlus uuesti" at bounding box center [574, 521] width 105 height 20
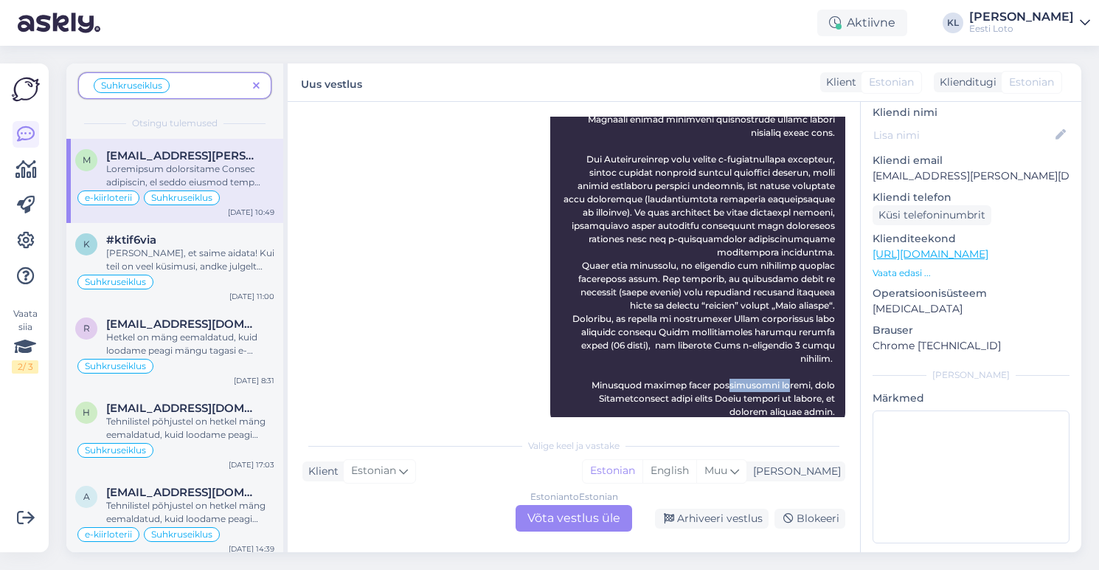
scroll to position [179, 0]
click at [706, 522] on div "Arhiveeri vestlus" at bounding box center [712, 518] width 114 height 20
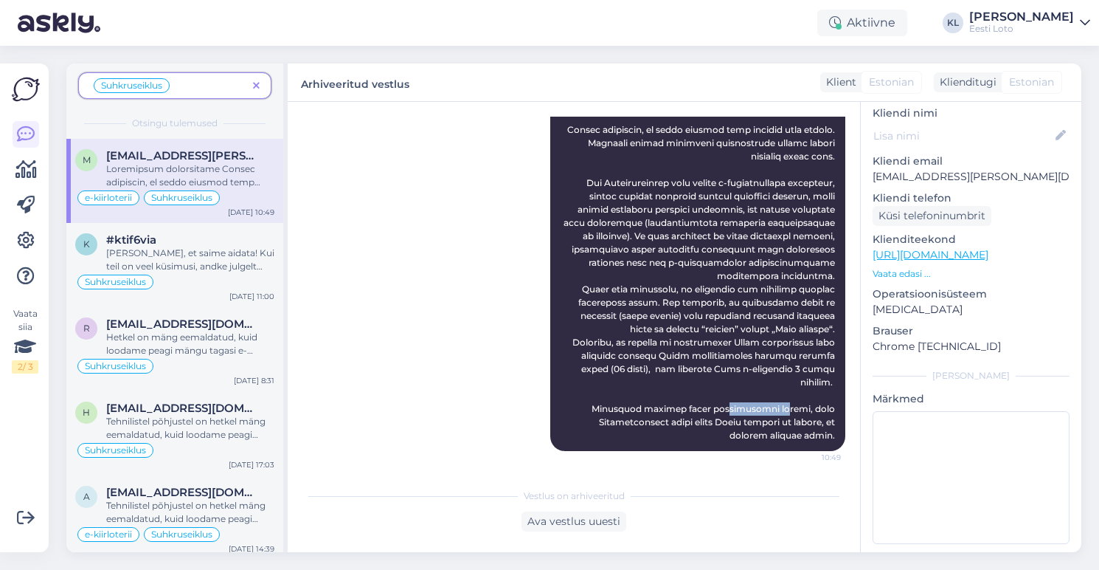
scroll to position [3690, 0]
